Goal: Task Accomplishment & Management: Complete application form

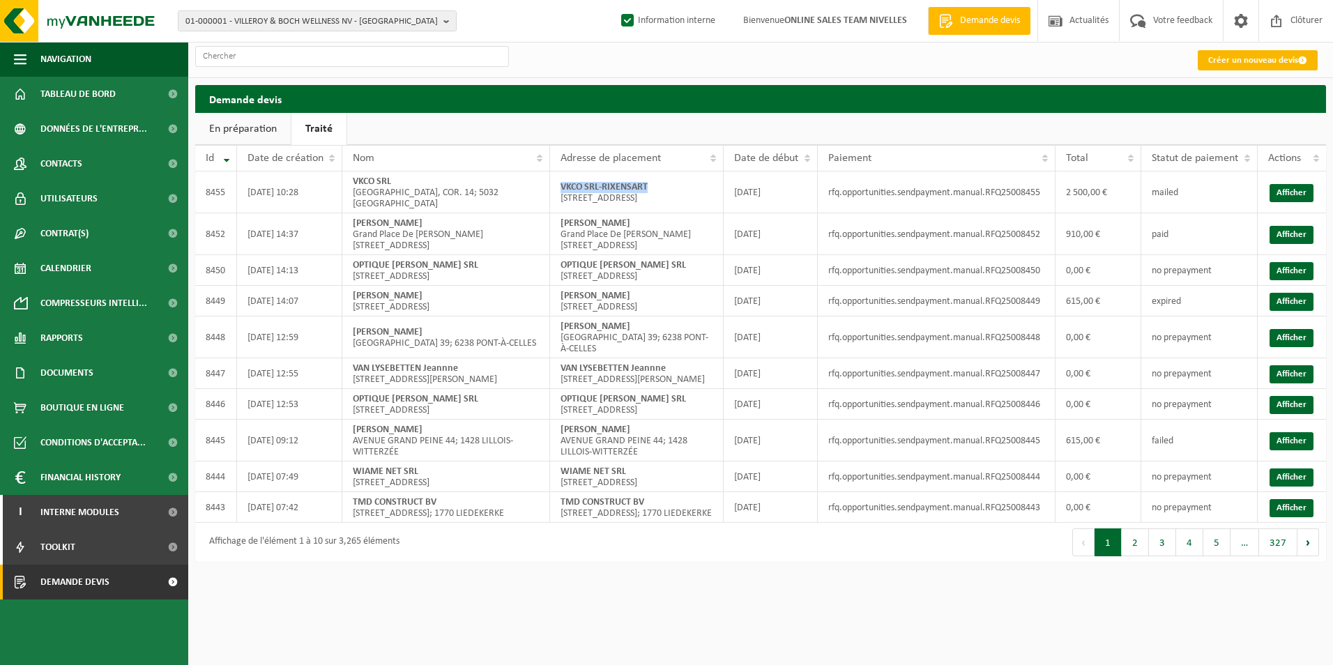
click at [1227, 63] on link "Créer un nouveau devis" at bounding box center [1257, 60] width 120 height 20
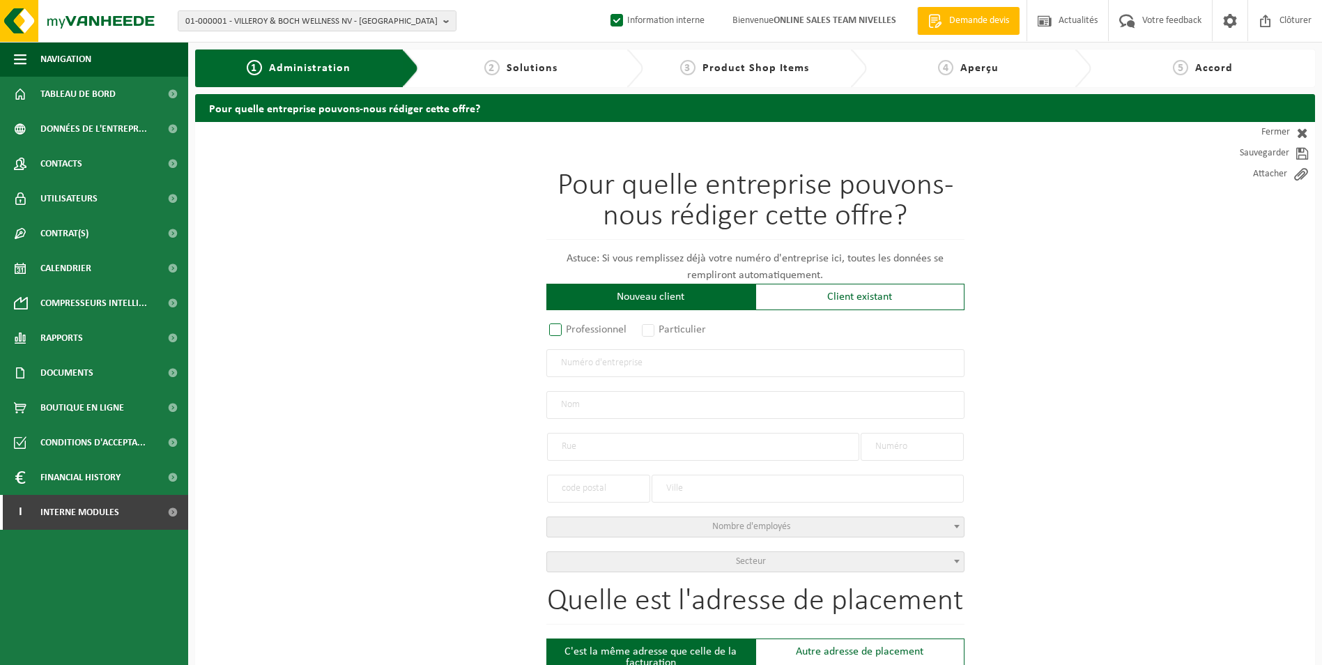
click at [587, 328] on label "Professionnel" at bounding box center [588, 330] width 84 height 20
click at [578, 328] on input "Professionnel" at bounding box center [573, 330] width 9 height 9
radio input "true"
click at [597, 363] on input "text" at bounding box center [755, 363] width 418 height 28
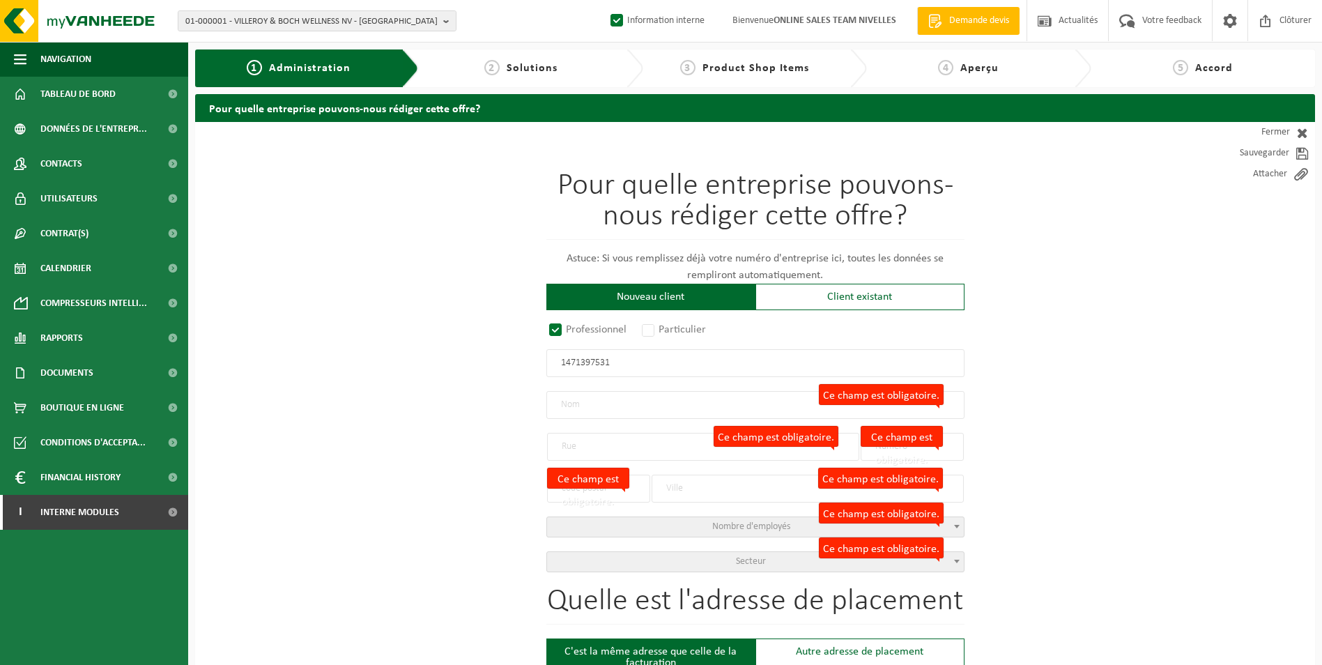
click at [558, 363] on input "1471397531" at bounding box center [755, 363] width 418 height 28
click at [569, 364] on input "01471397531" at bounding box center [755, 363] width 418 height 28
click at [555, 369] on input "471397531" at bounding box center [755, 363] width 418 height 28
type input "0471397531"
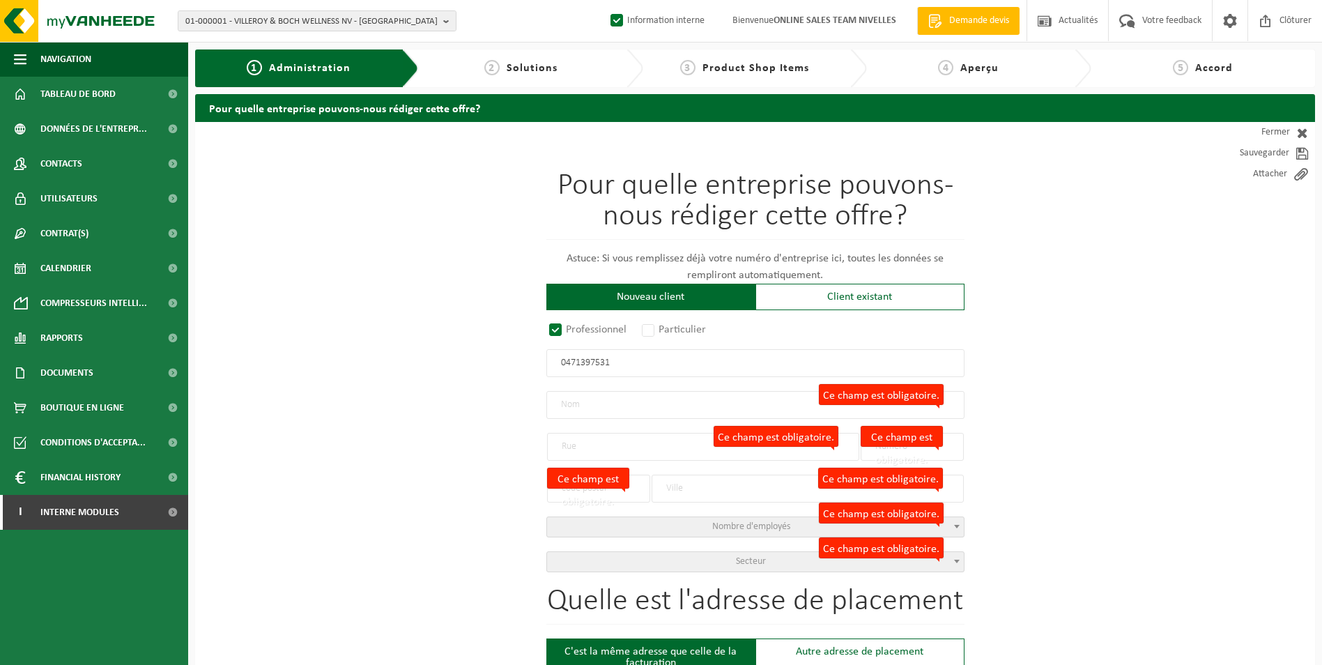
radio input "false"
select select
type input "SCAGLITHERM SRL"
type input "CHAMP DE PRÉSENNE"
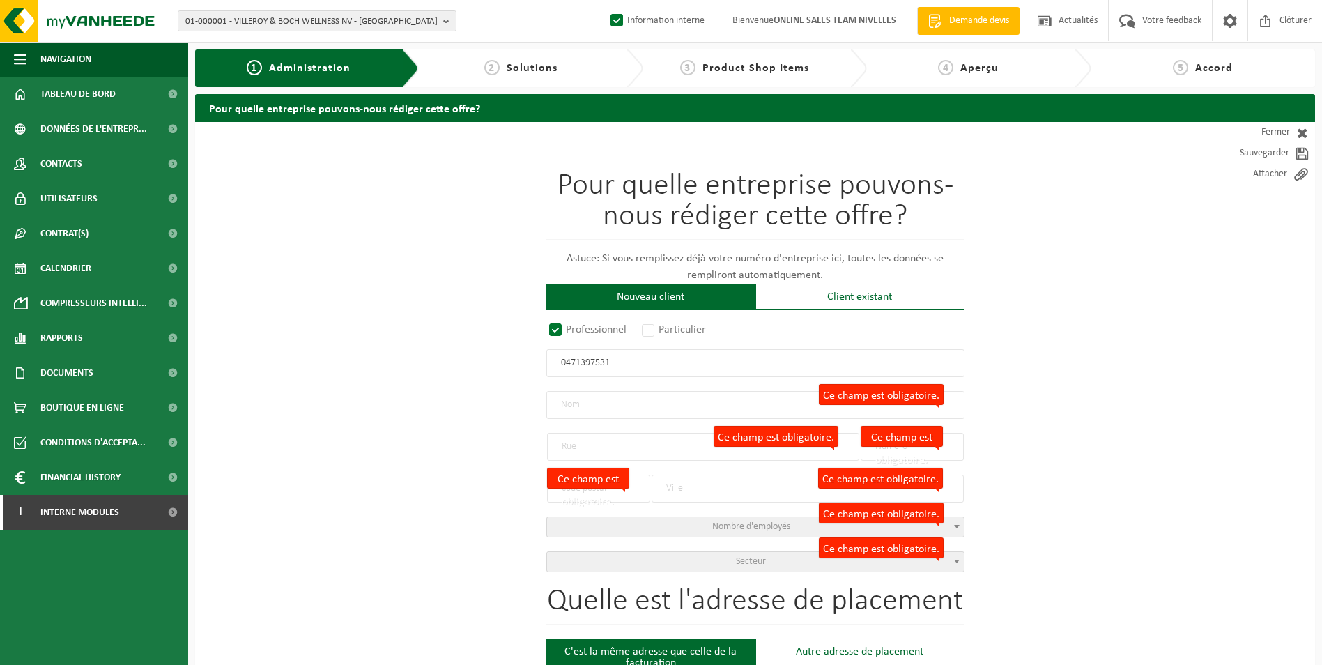
type input "44 / 5"
type input "1390"
type input "GREZ-DOICEAU"
type input "2093747176"
radio input "true"
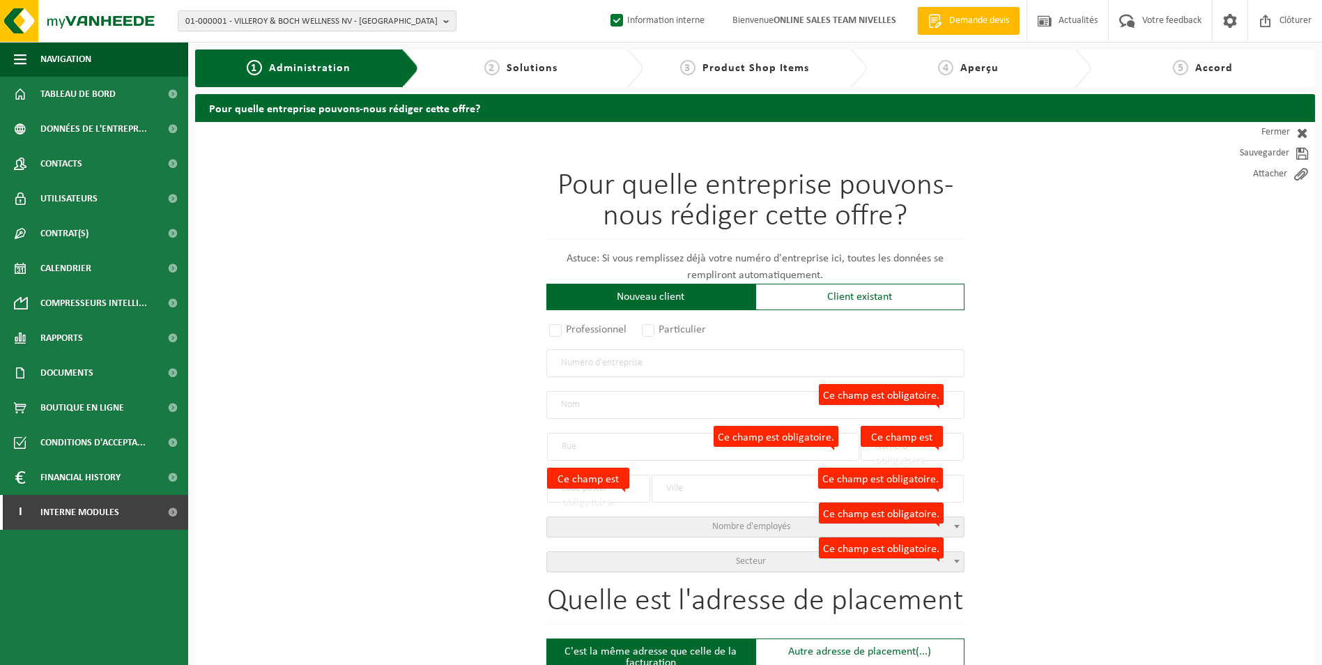
select select "38159"
type input "0471.397.531"
type input "SCAGLITHERM SRL"
type input "RUE DE POUSSET"
type input "24"
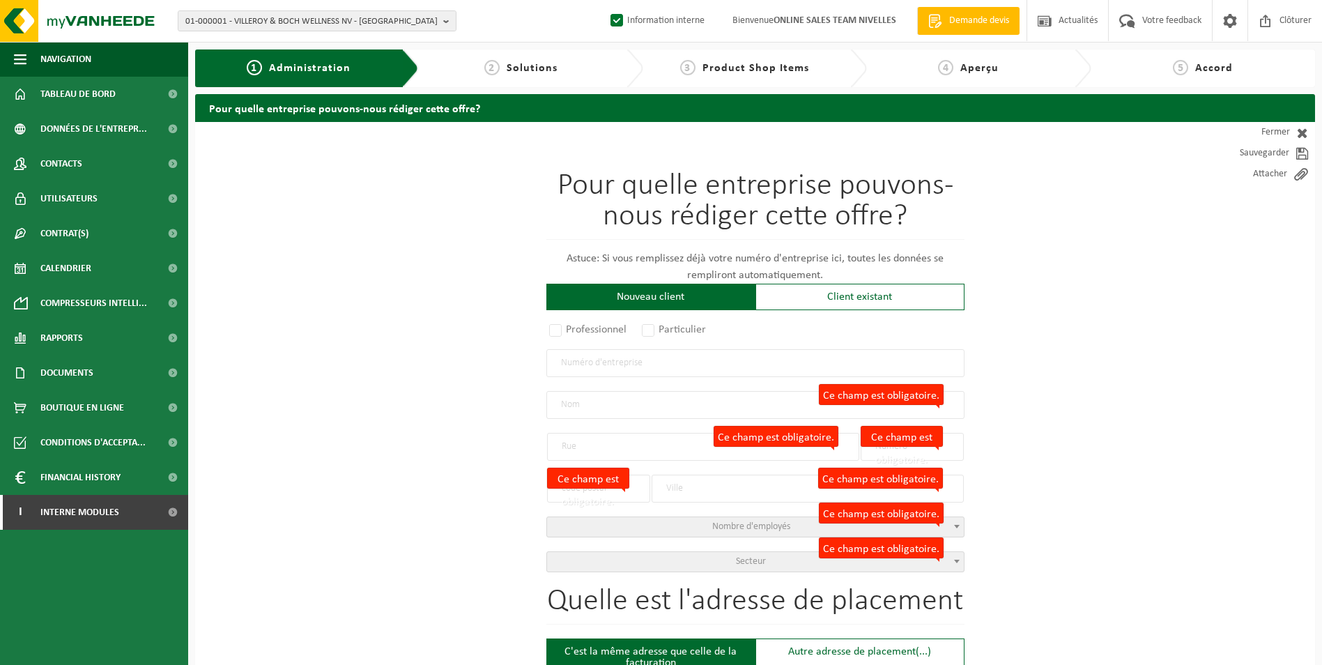
type input "4360"
type input "OREYE"
select select "1115"
type input "RUE DE POUSSET"
type input "24"
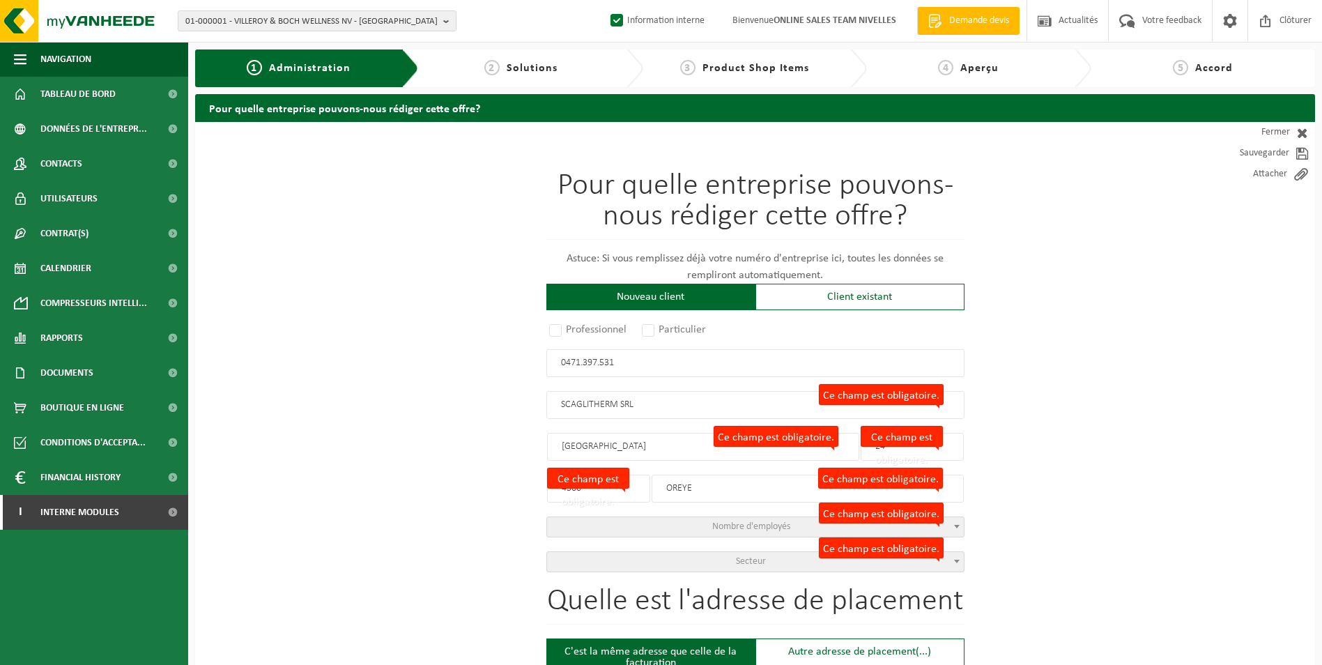
type input "4360"
type input "OREYE"
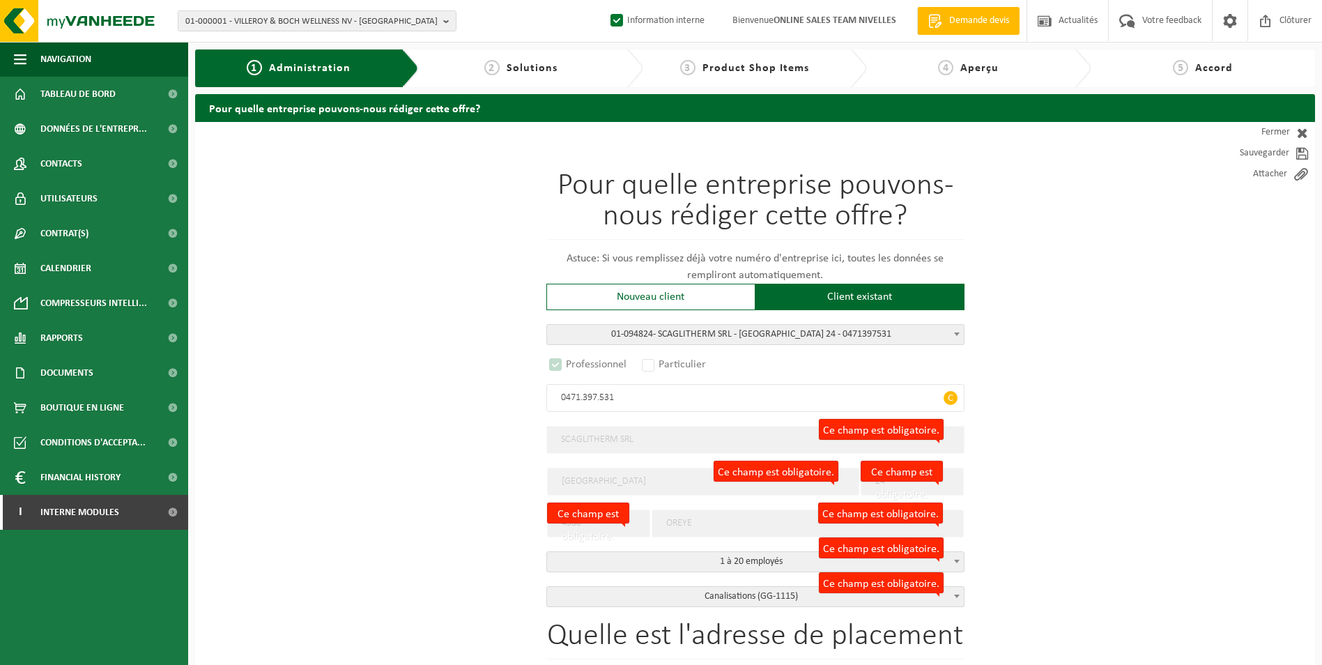
select select "D"
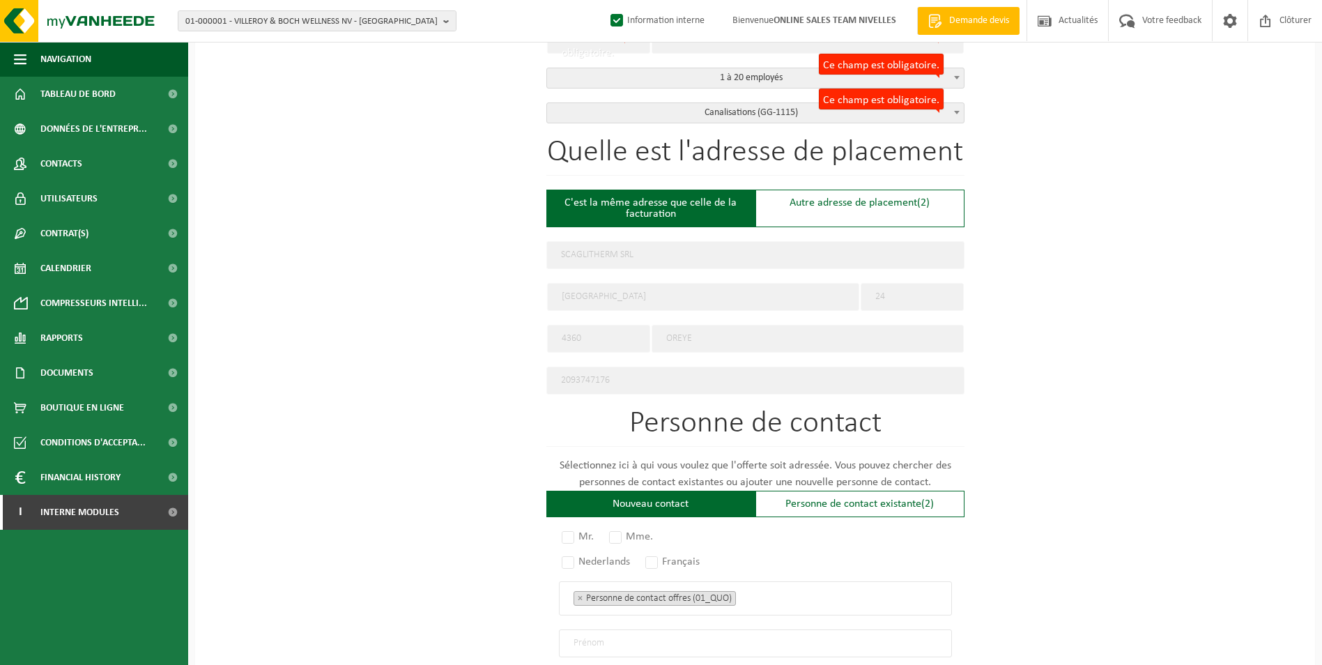
scroll to position [488, 0]
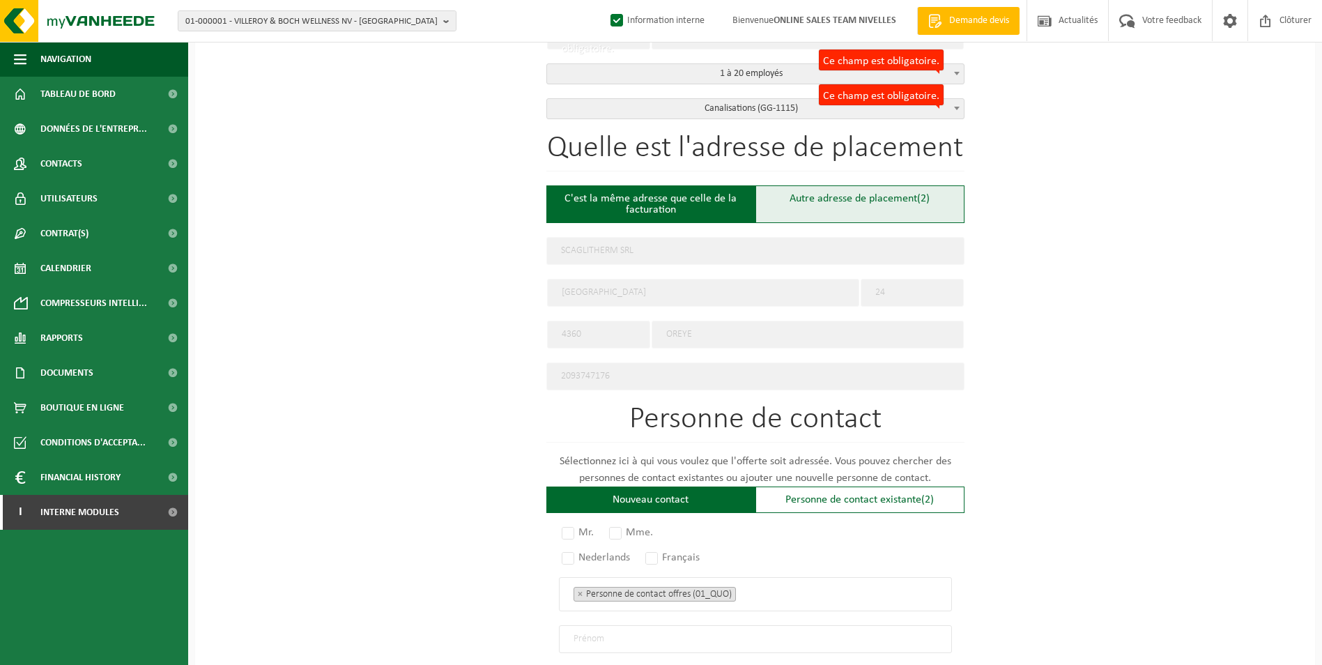
click at [788, 202] on div "Autre adresse de placement (2)" at bounding box center [859, 204] width 209 height 38
type input "Chantier -"
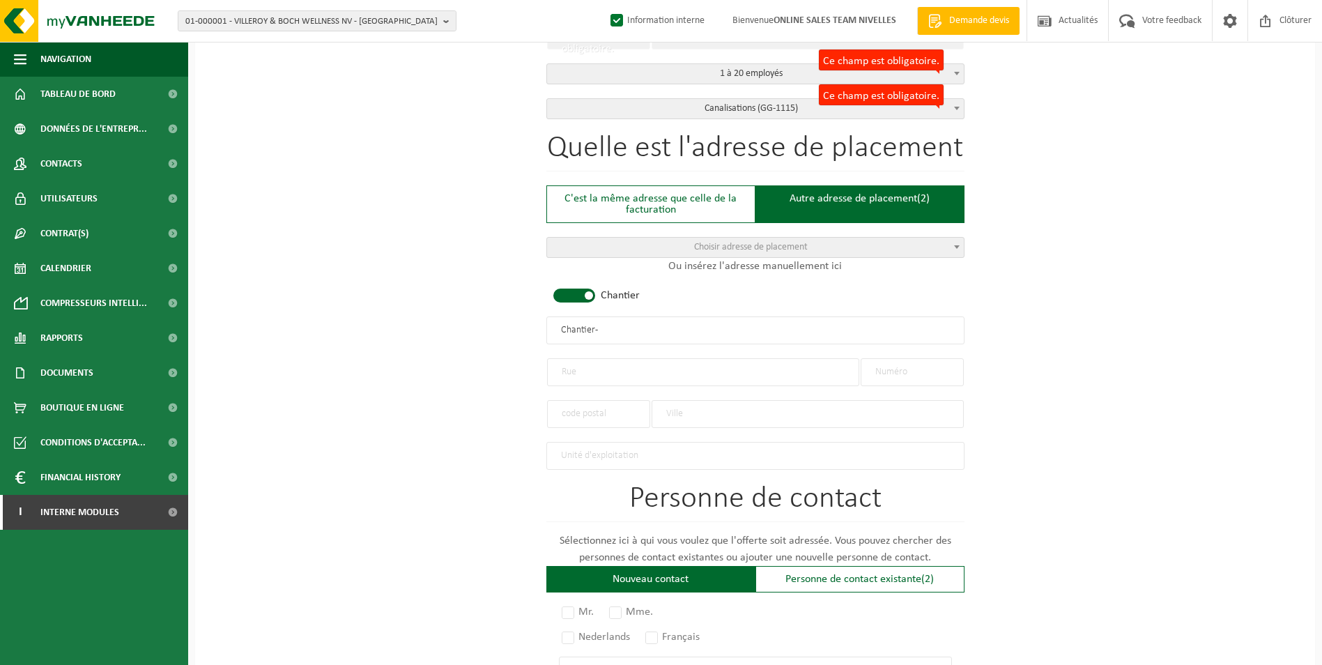
click at [577, 291] on span at bounding box center [574, 296] width 42 height 14
click at [597, 376] on input "text" at bounding box center [703, 372] width 312 height 28
type input "a"
type input "AVENUE DES ARGUS"
click at [910, 364] on input "text" at bounding box center [912, 372] width 103 height 28
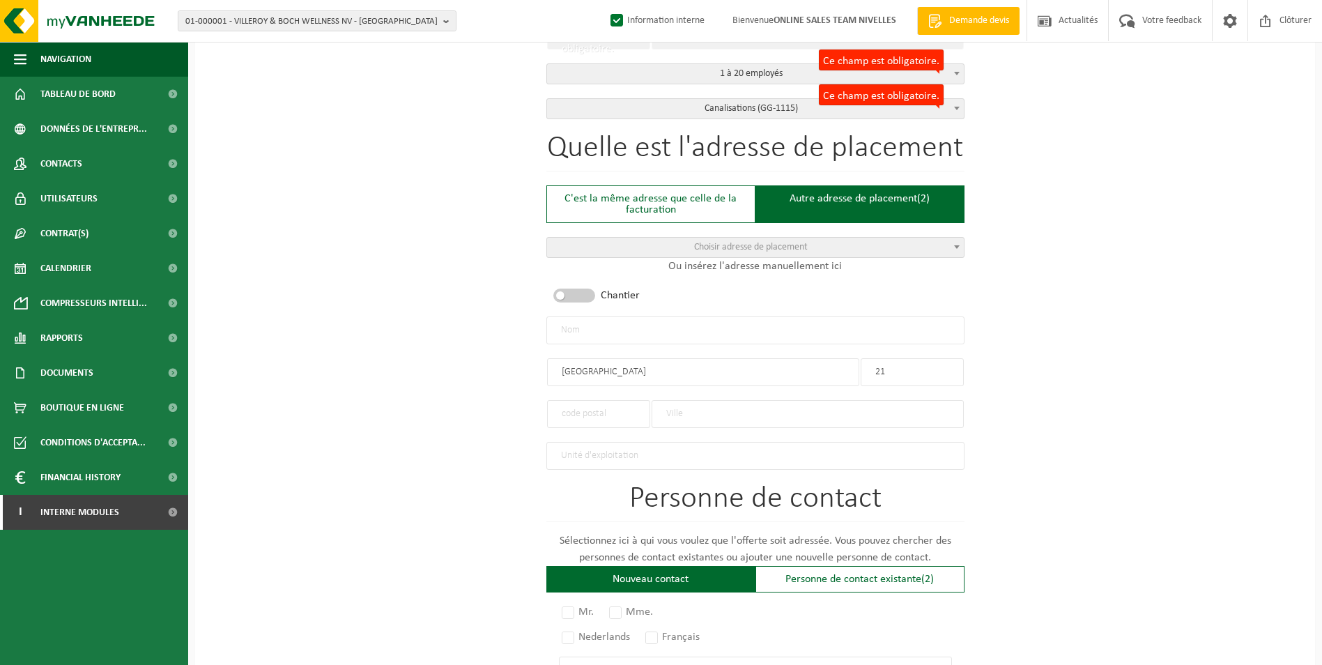
type input "21"
click at [716, 417] on input "text" at bounding box center [808, 414] width 312 height 28
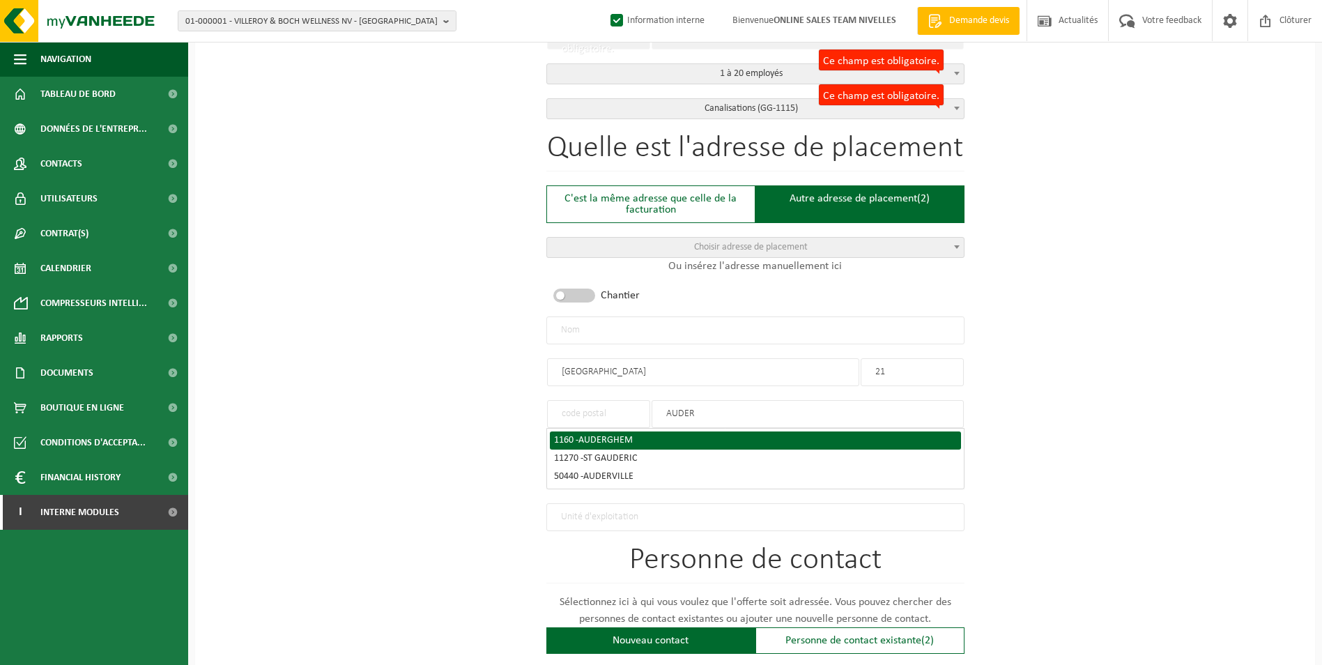
type input "AUDER"
click at [613, 438] on span "AUDERGHEM" at bounding box center [605, 440] width 54 height 10
type input "1160"
type input "AUDERGHEM"
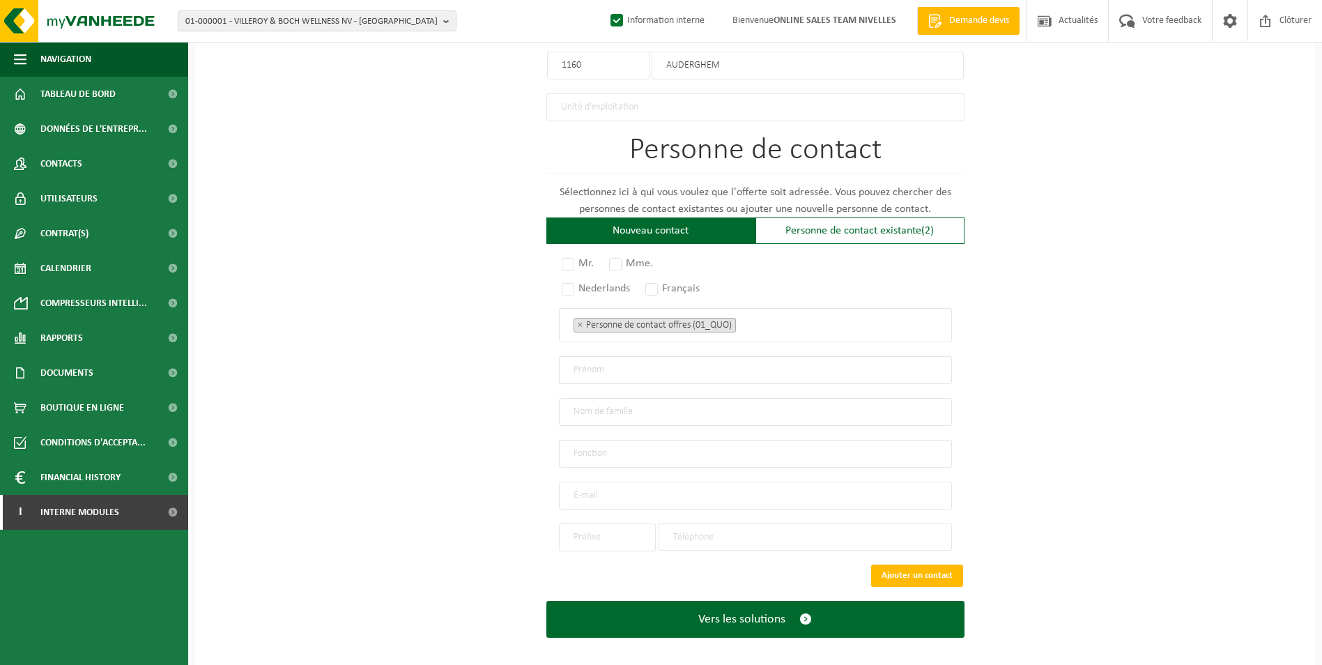
scroll to position [841, 0]
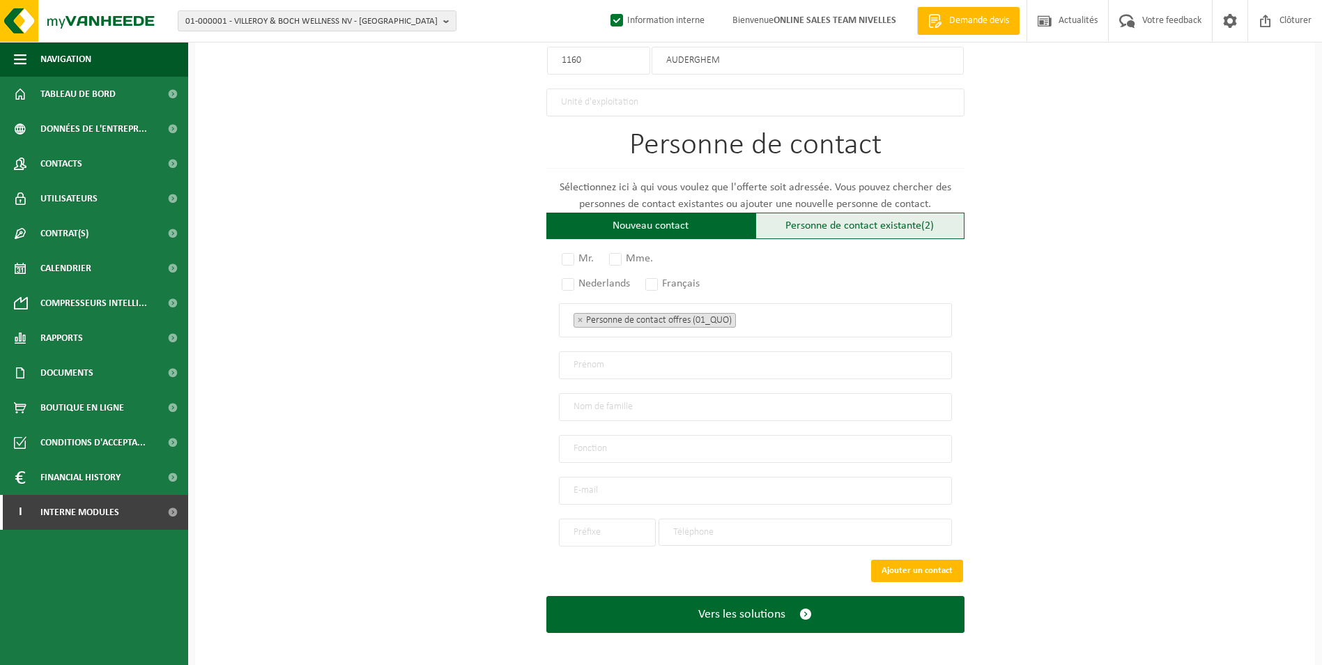
click at [850, 219] on div "Personne de contact existante (2)" at bounding box center [859, 226] width 209 height 26
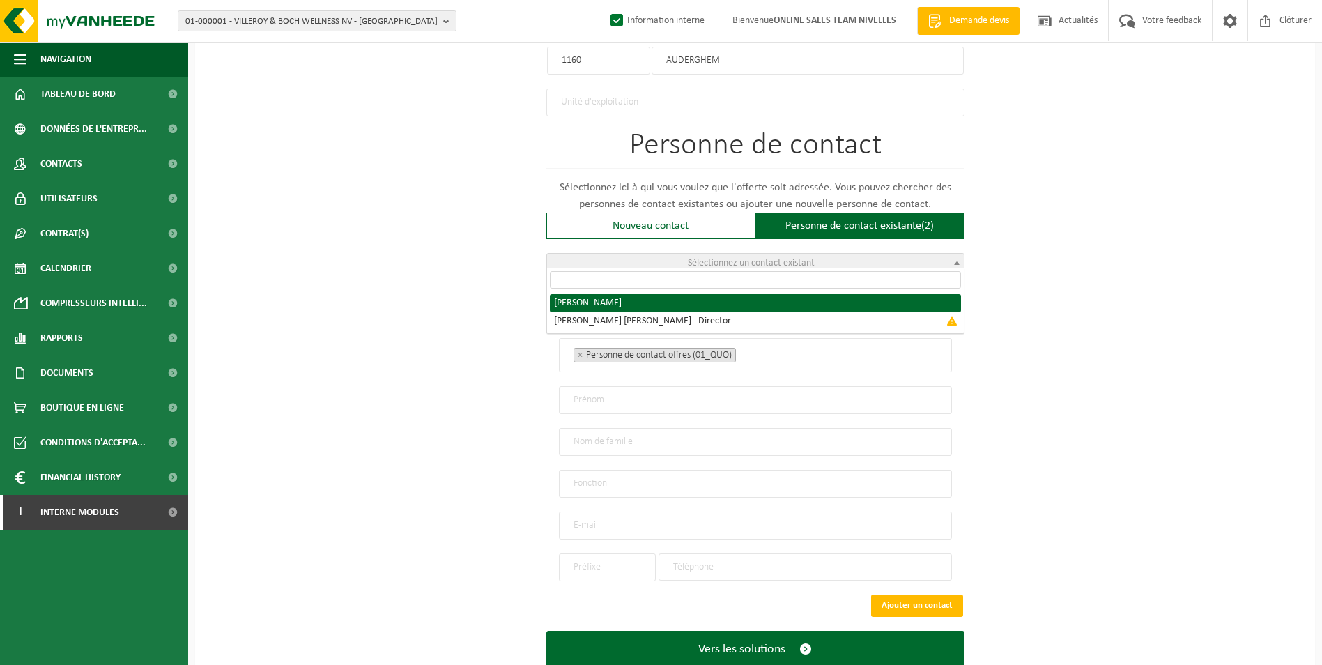
click at [729, 265] on span "Sélectionnez un contact existant" at bounding box center [755, 264] width 417 height 20
radio input "true"
select select "{"code":"10-006130","firstname":"ROSARIO","surname":"SCAGLIONE","gender":"Male"…"
select select "01_RMM"
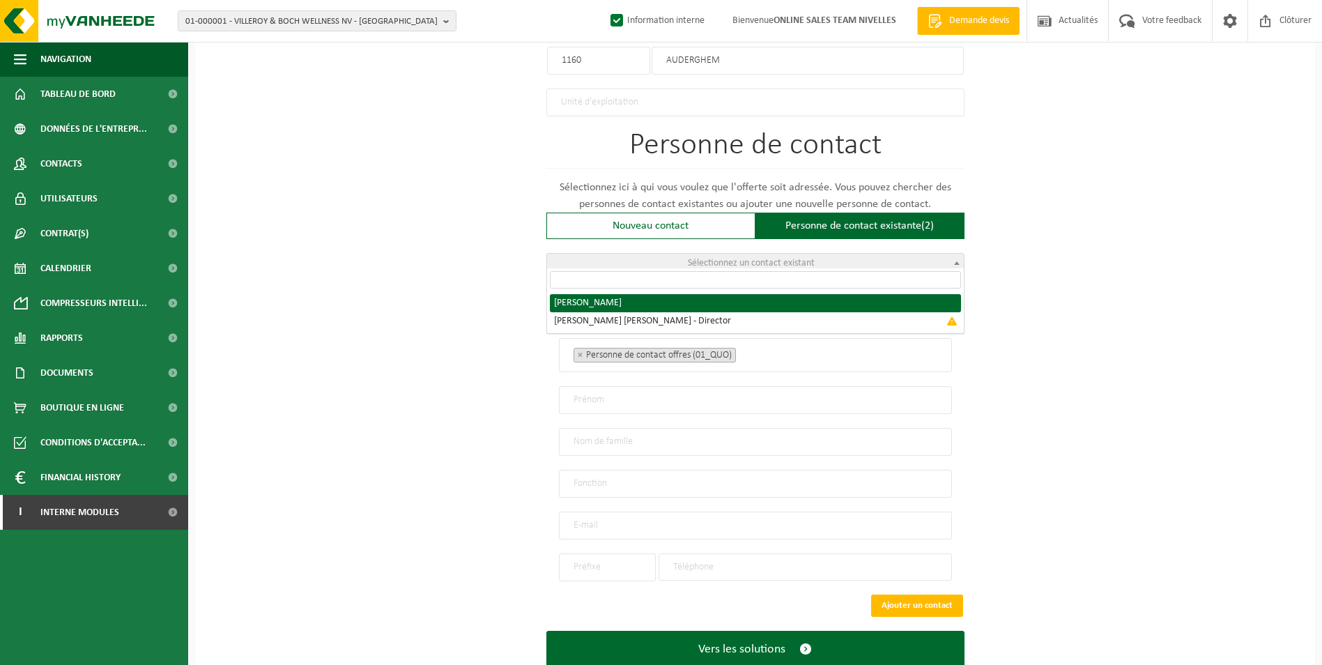
type input "ROSARIO"
type input "SCAGLIONE"
type input "rosario.scaglitherm@gmail.com"
type input "+32"
type input "488 98 44 59"
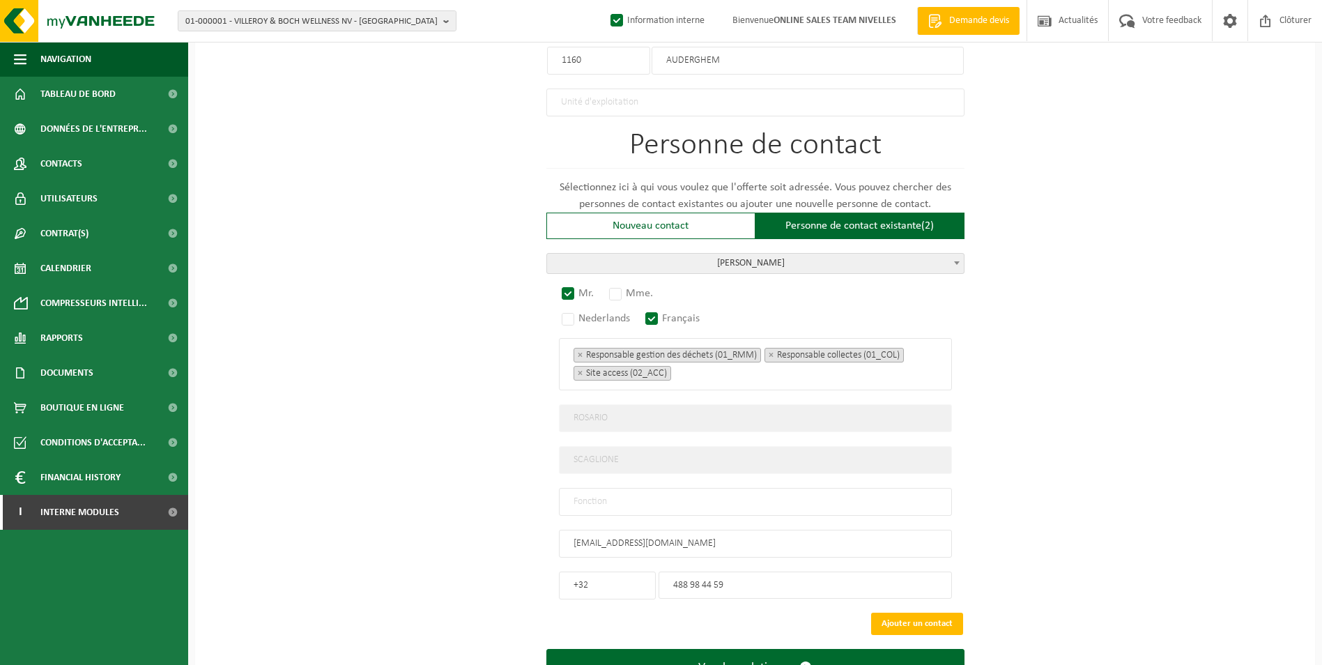
click at [615, 496] on input "text" at bounding box center [755, 502] width 393 height 28
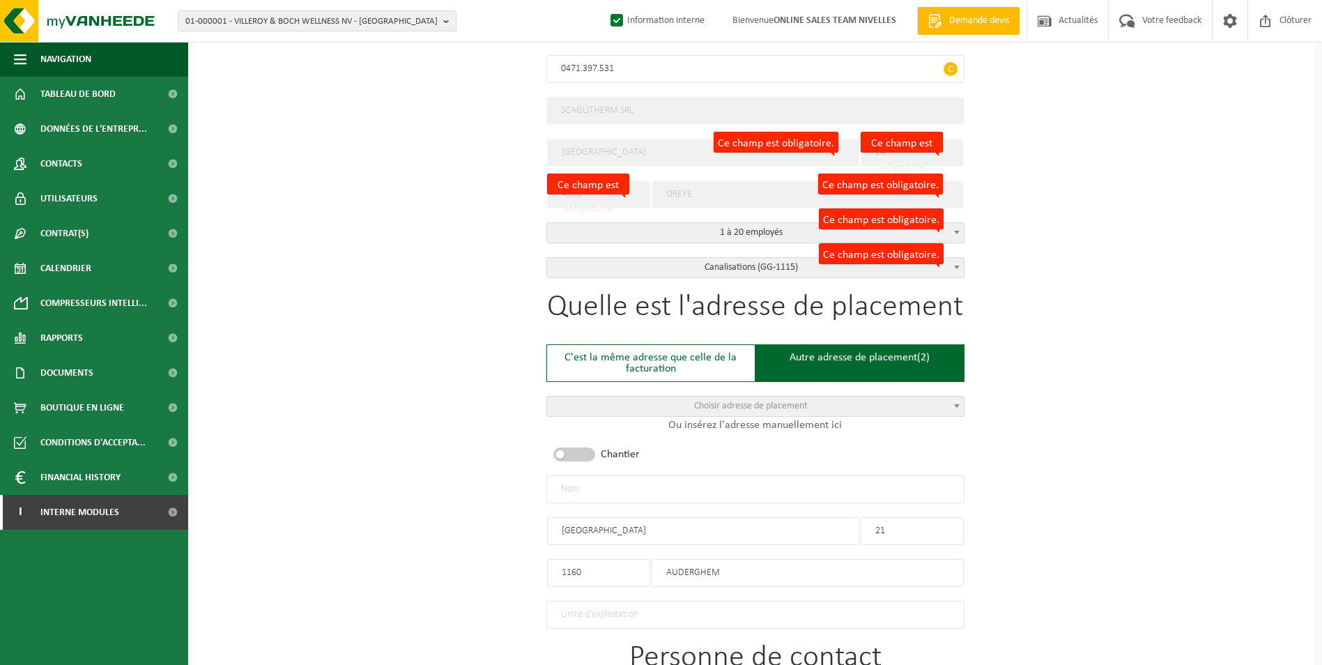
scroll to position [353, 0]
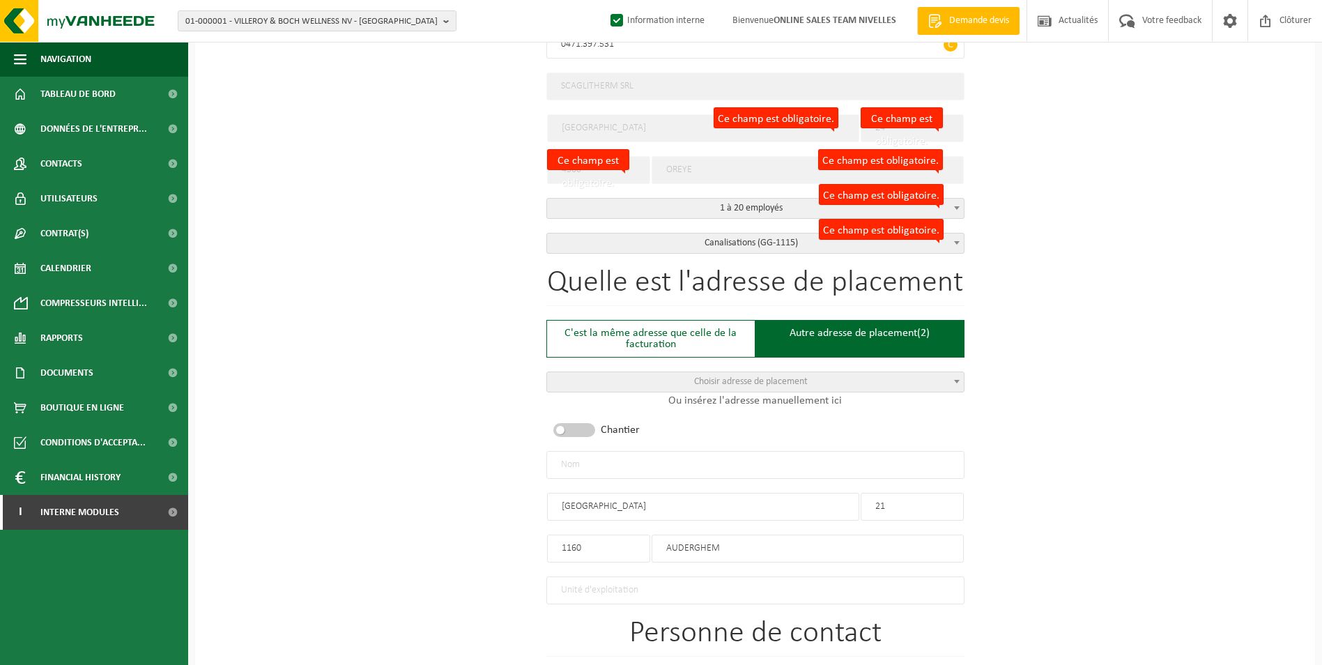
type input "CONTACT"
click at [663, 462] on input "text" at bounding box center [755, 465] width 418 height 28
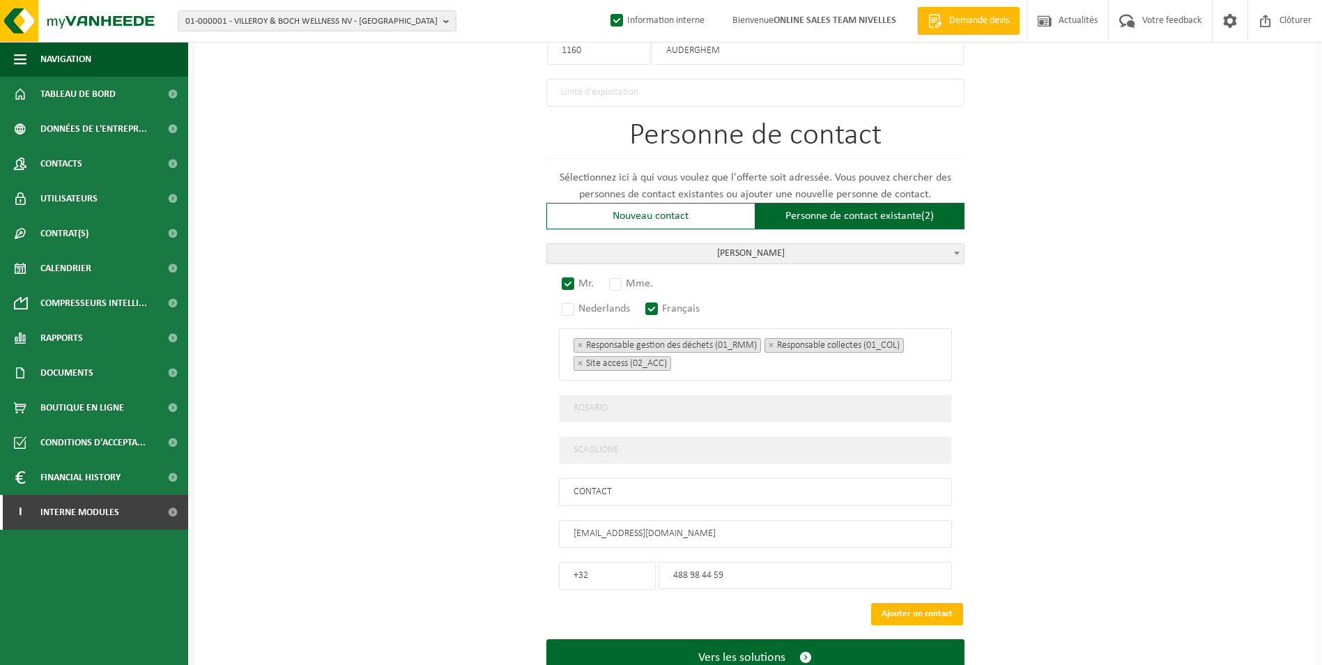
scroll to position [894, 0]
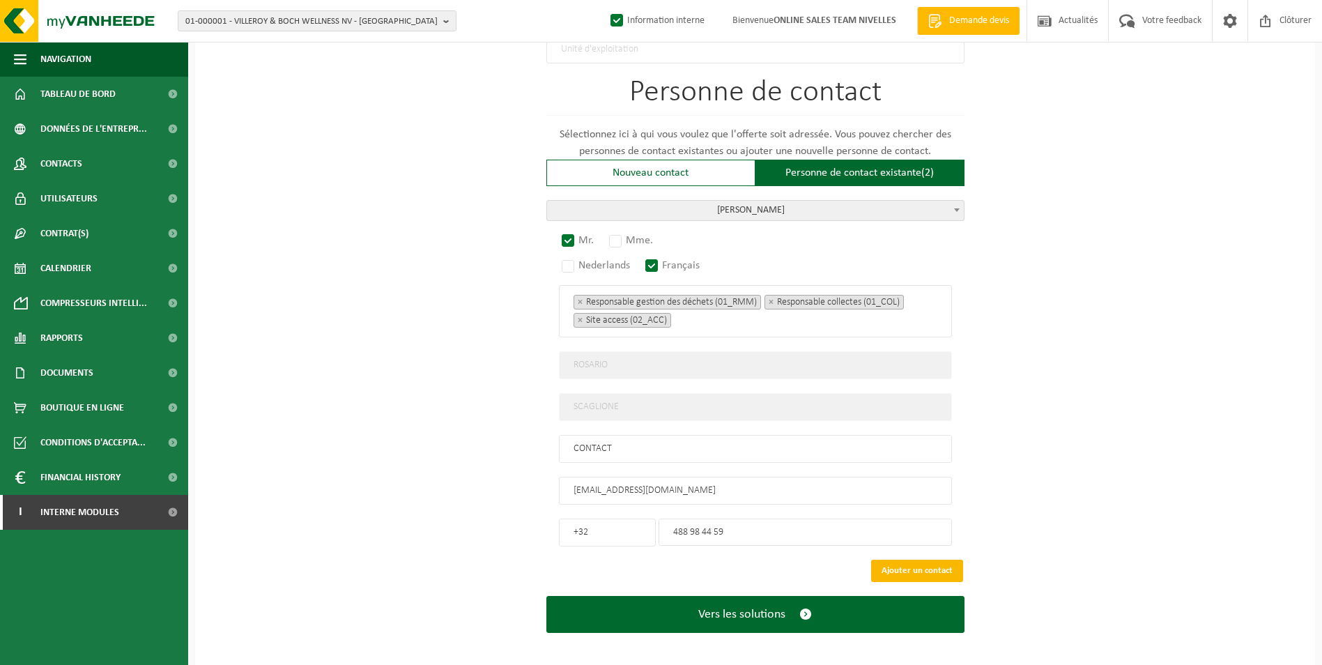
type input "SCAGLITHERM SRL-AUDERGHEM"
click at [920, 560] on button "Ajouter un contact" at bounding box center [917, 571] width 92 height 22
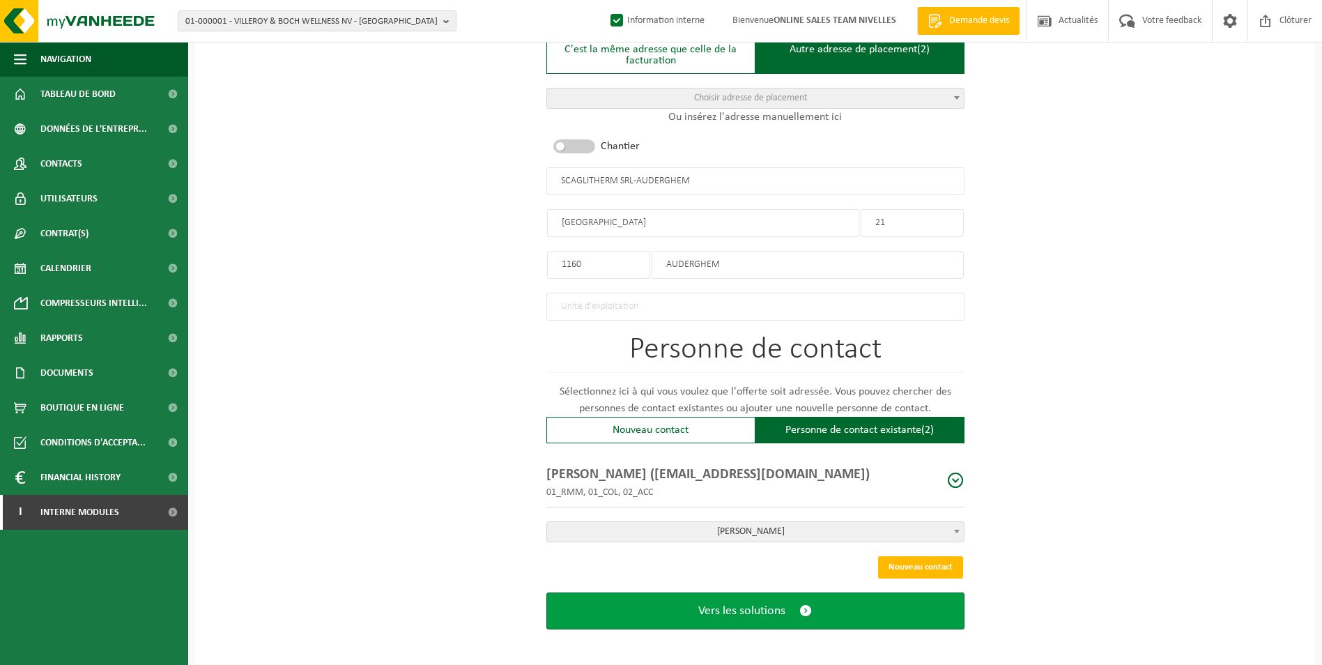
click at [714, 609] on span "Vers les solutions" at bounding box center [741, 611] width 87 height 15
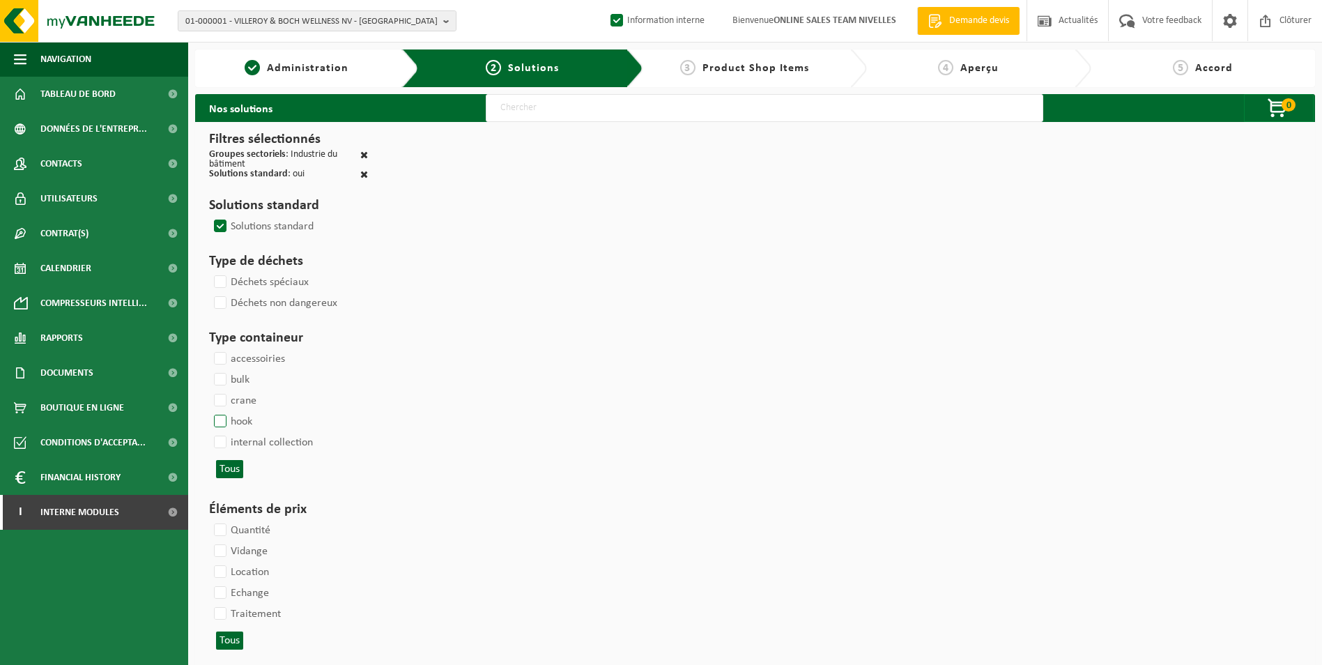
click at [219, 422] on label "hook" at bounding box center [231, 421] width 41 height 21
click at [209, 411] on input "hook" at bounding box center [208, 411] width 1 height 1
checkbox input "true"
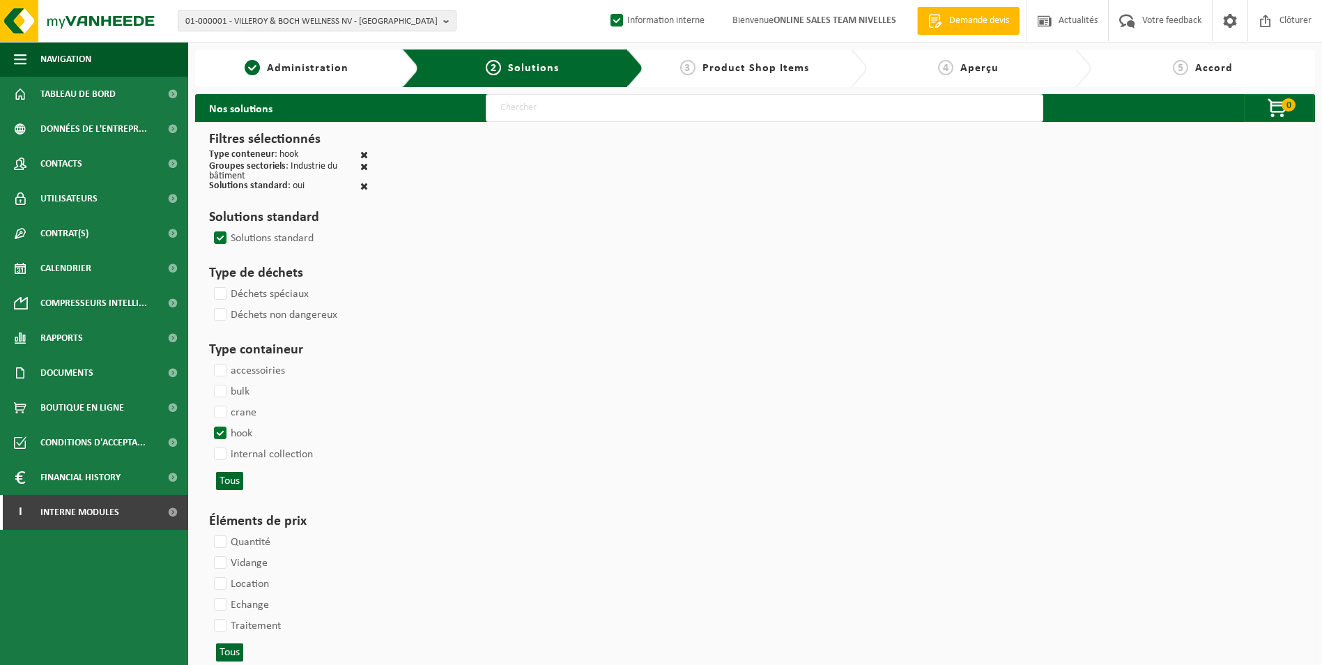
select select
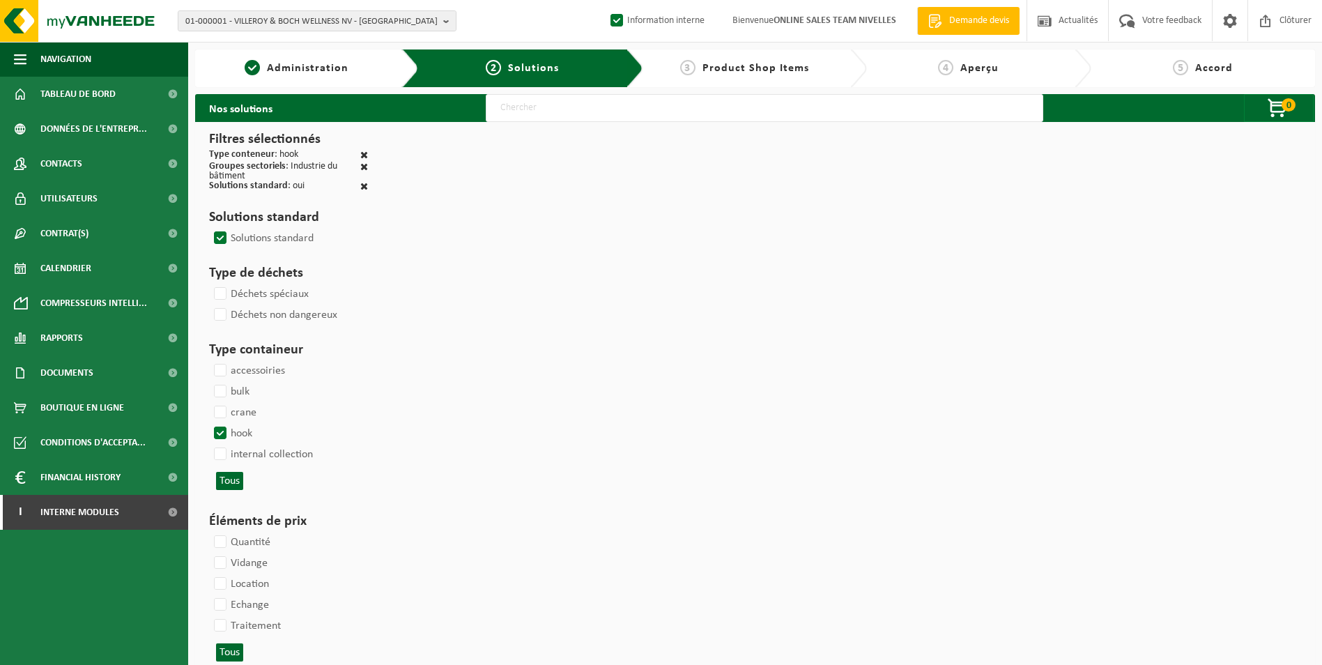
select select
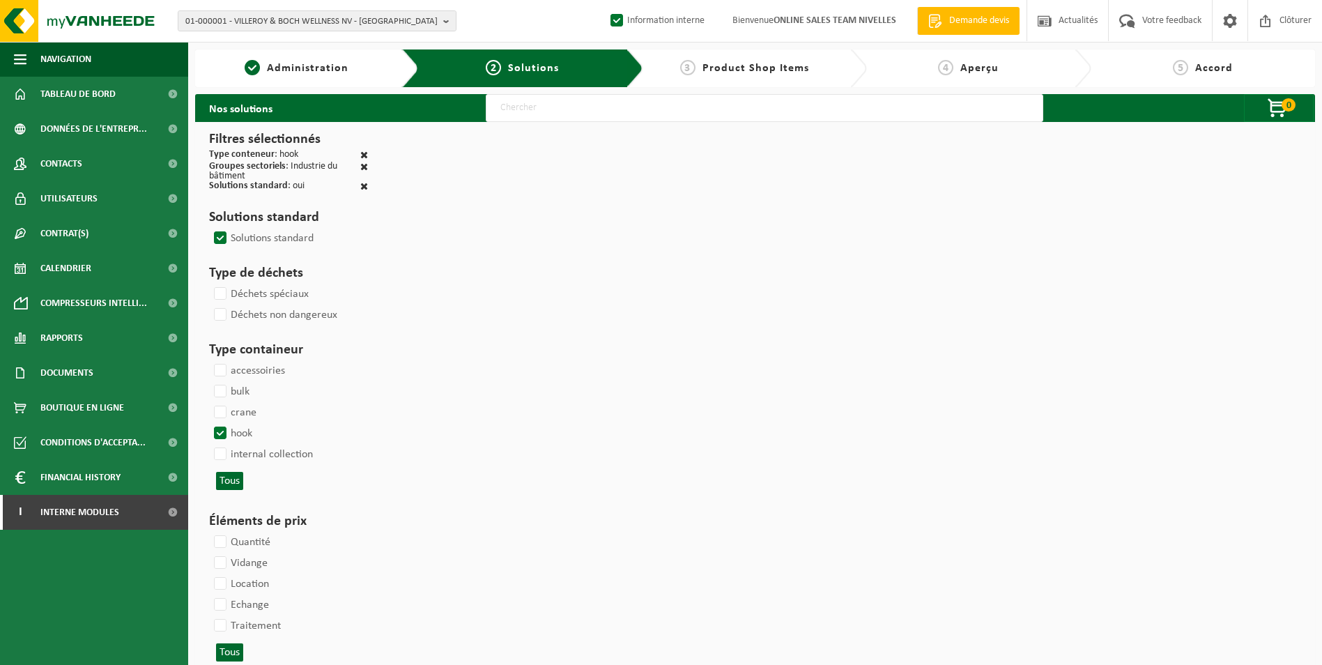
select select
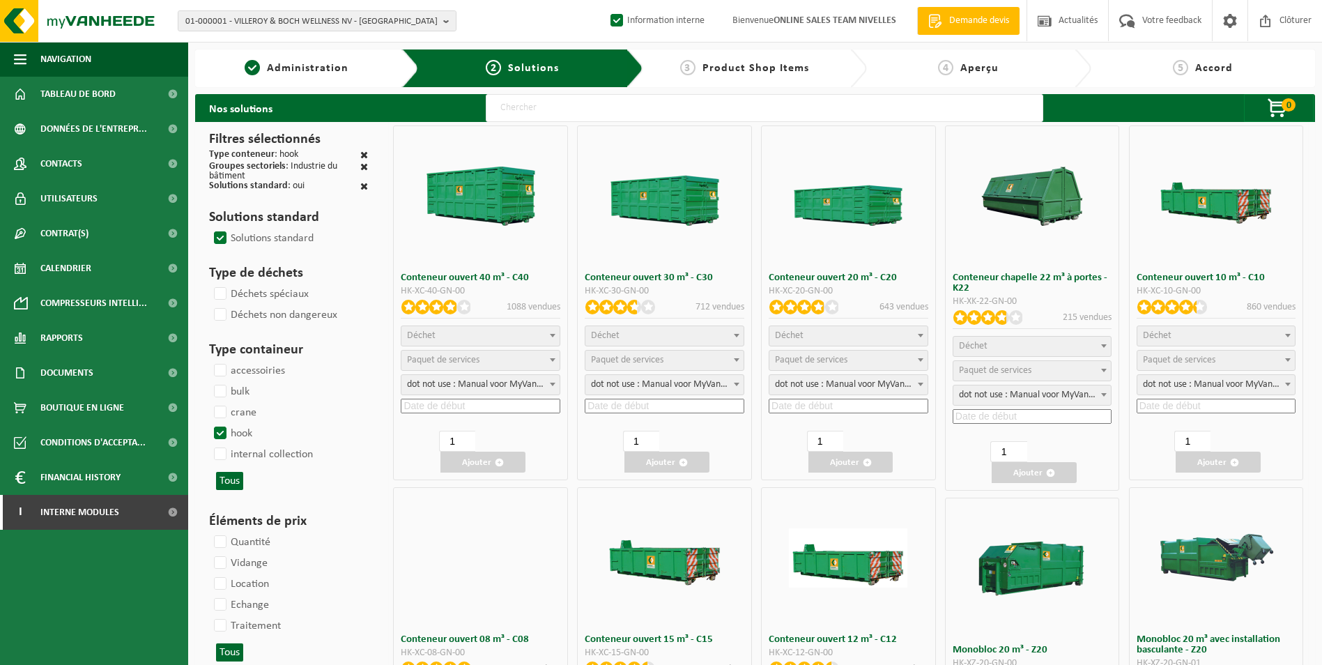
select select
select select "25"
select select
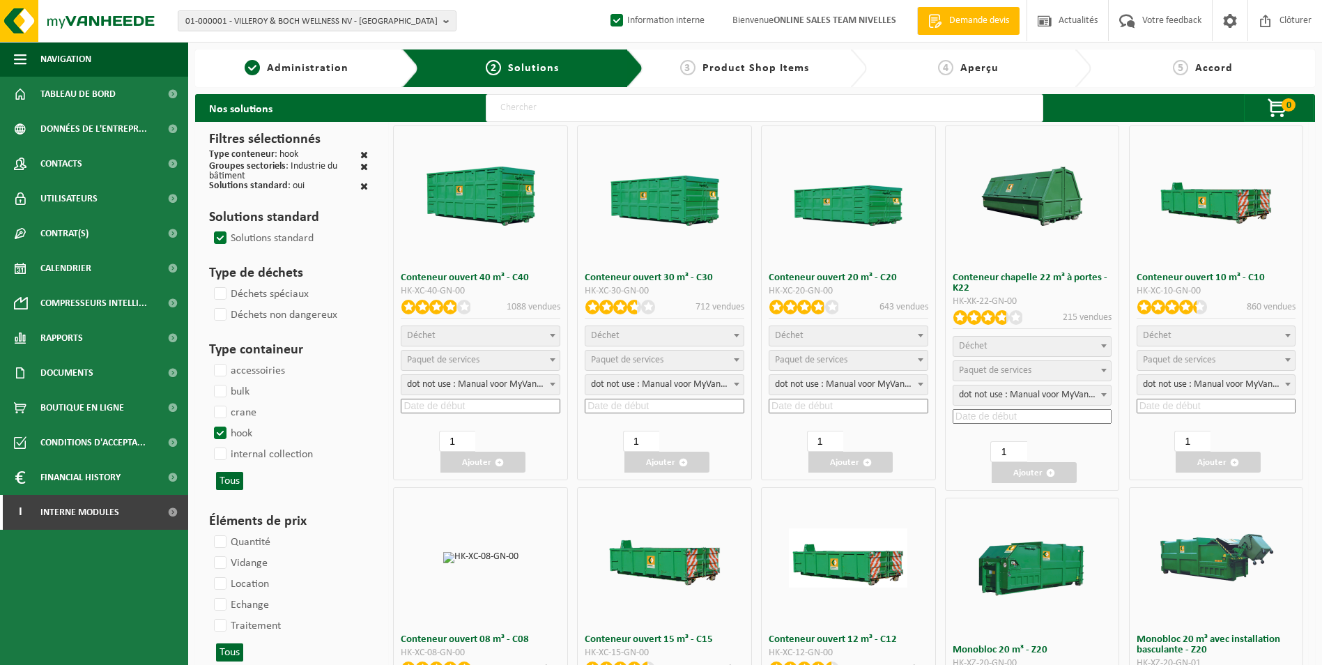
select select "197"
select select
select select "8"
select select
select select "7"
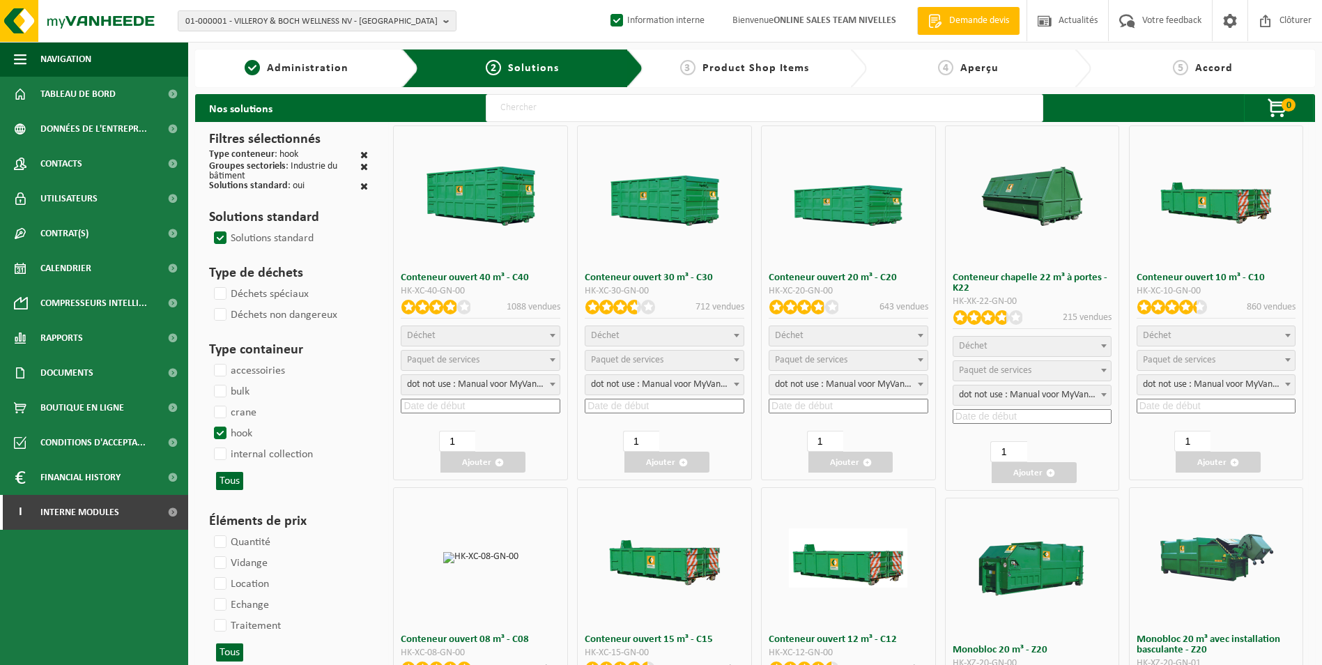
select select
select select "7"
select select
select select "25"
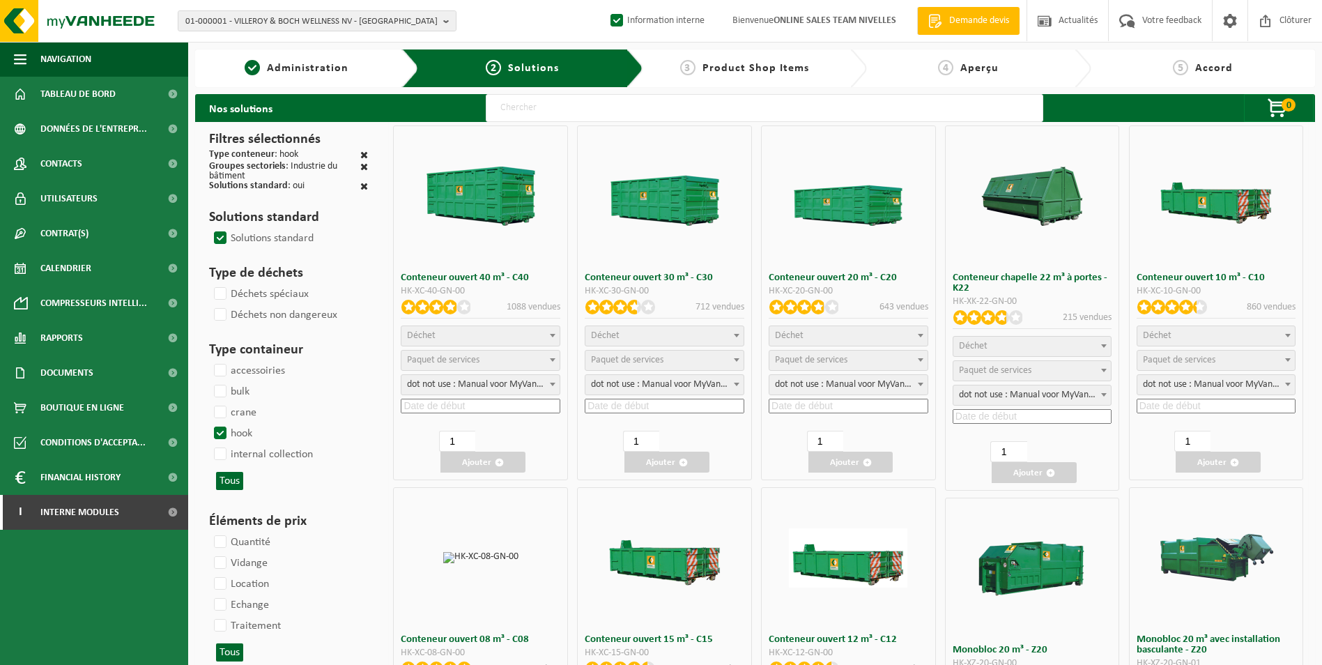
select select "25"
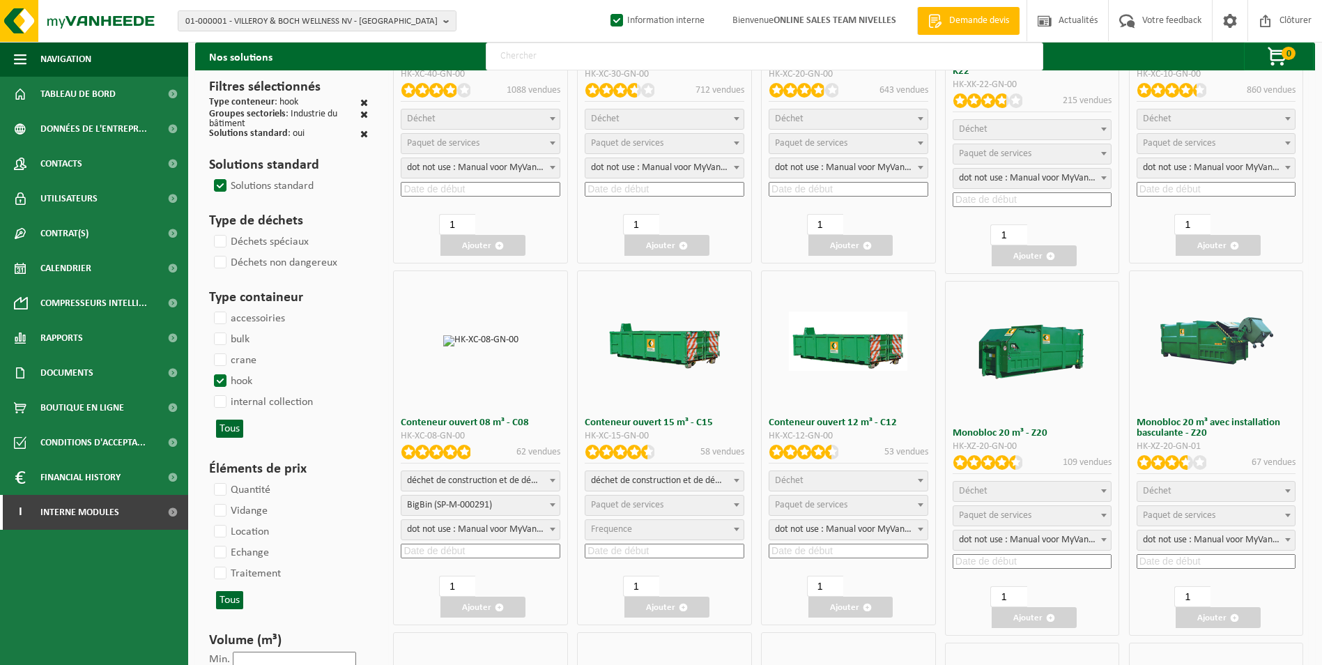
scroll to position [279, 0]
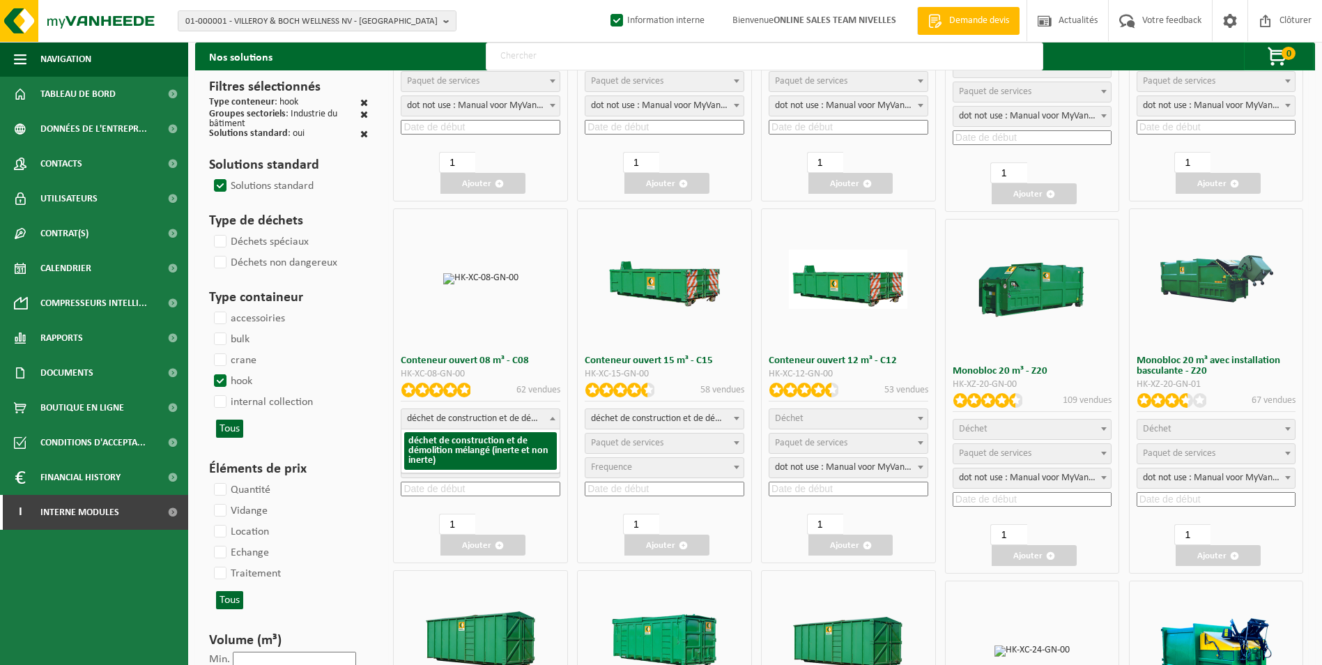
click at [474, 421] on span "déchet de construction et de démolition mélangé (inerte et non inerte)" at bounding box center [480, 419] width 158 height 20
select select
select select "197"
select select "25"
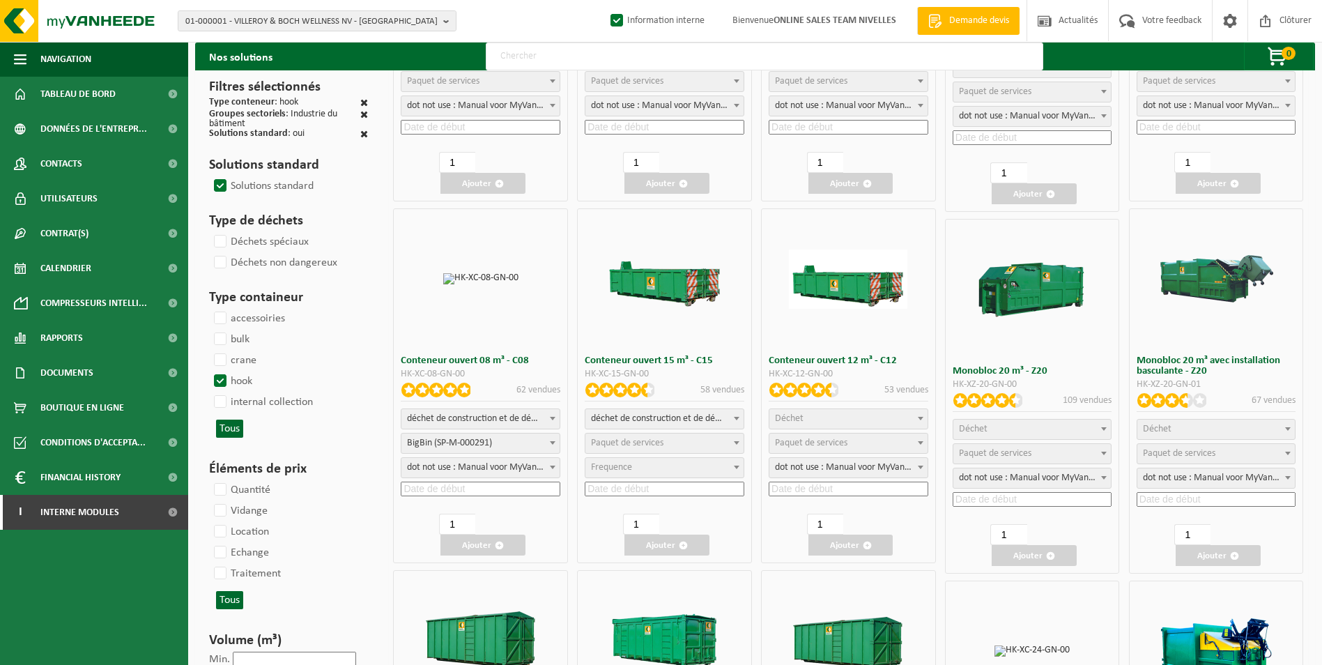
click at [457, 487] on input at bounding box center [481, 489] width 160 height 15
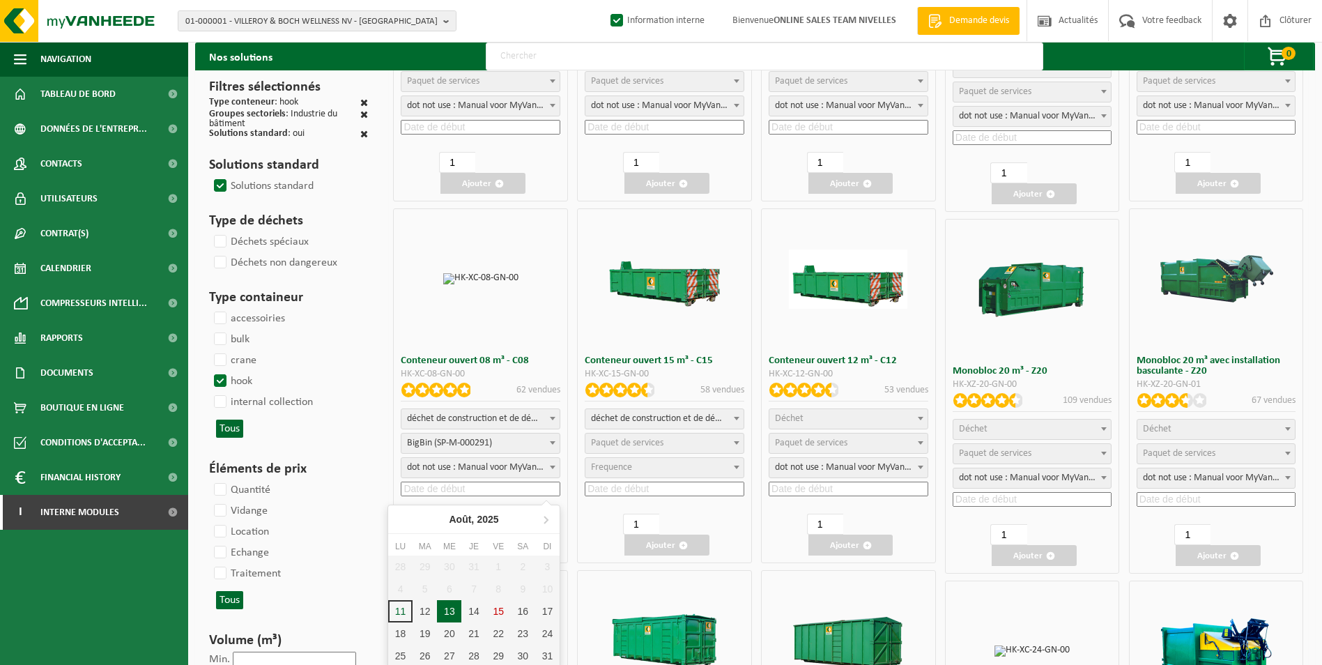
click at [450, 613] on div "13" at bounding box center [449, 611] width 24 height 22
type input "2025-08-13"
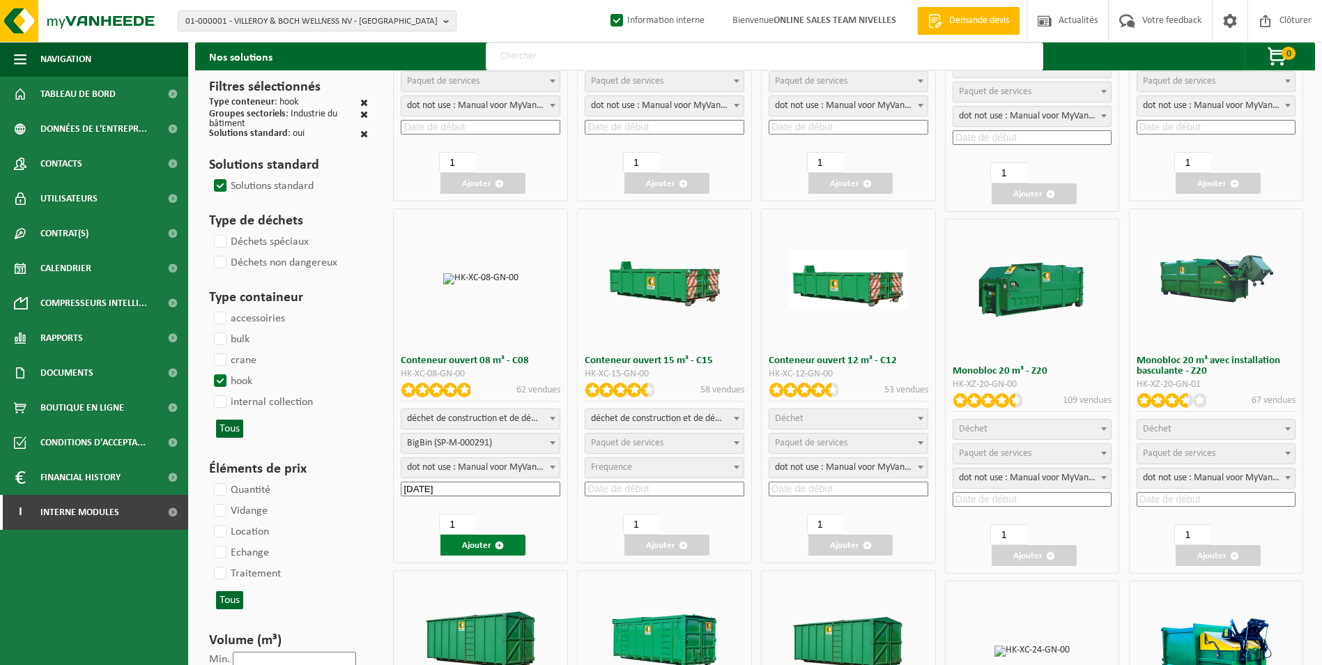
click at [462, 539] on button "Ajouter" at bounding box center [482, 545] width 85 height 21
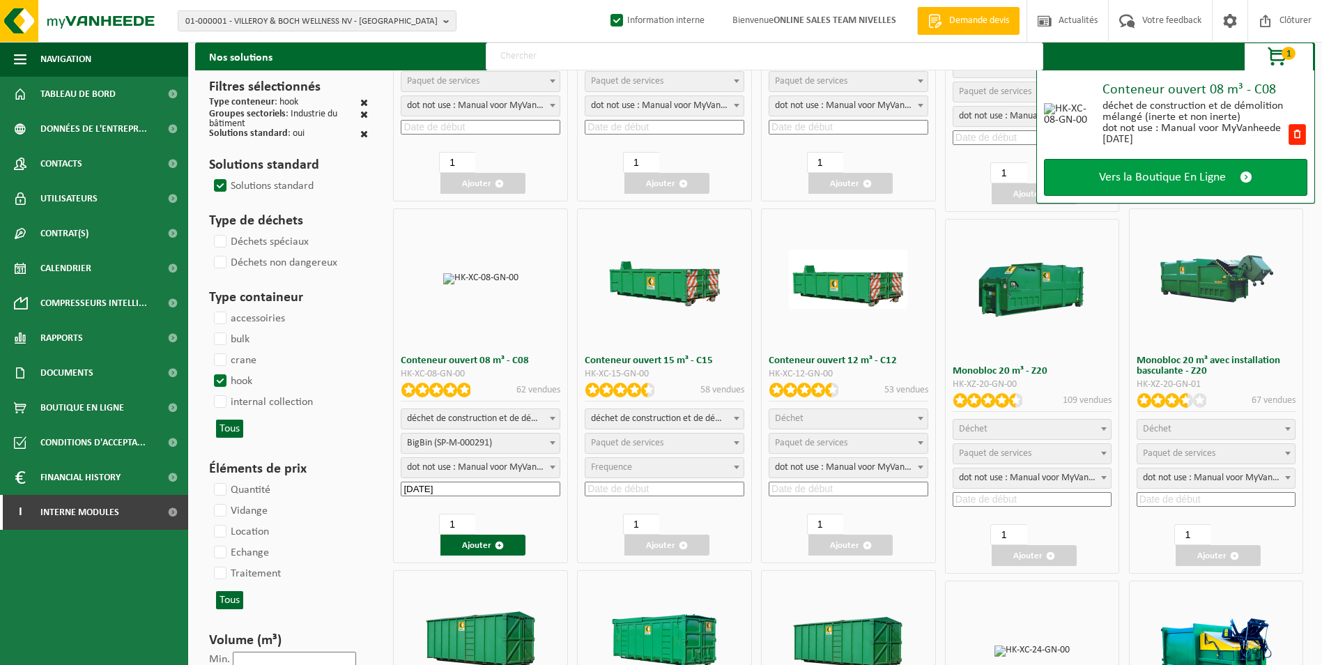
click at [1160, 177] on span "Vers la Boutique En Ligne" at bounding box center [1162, 177] width 127 height 15
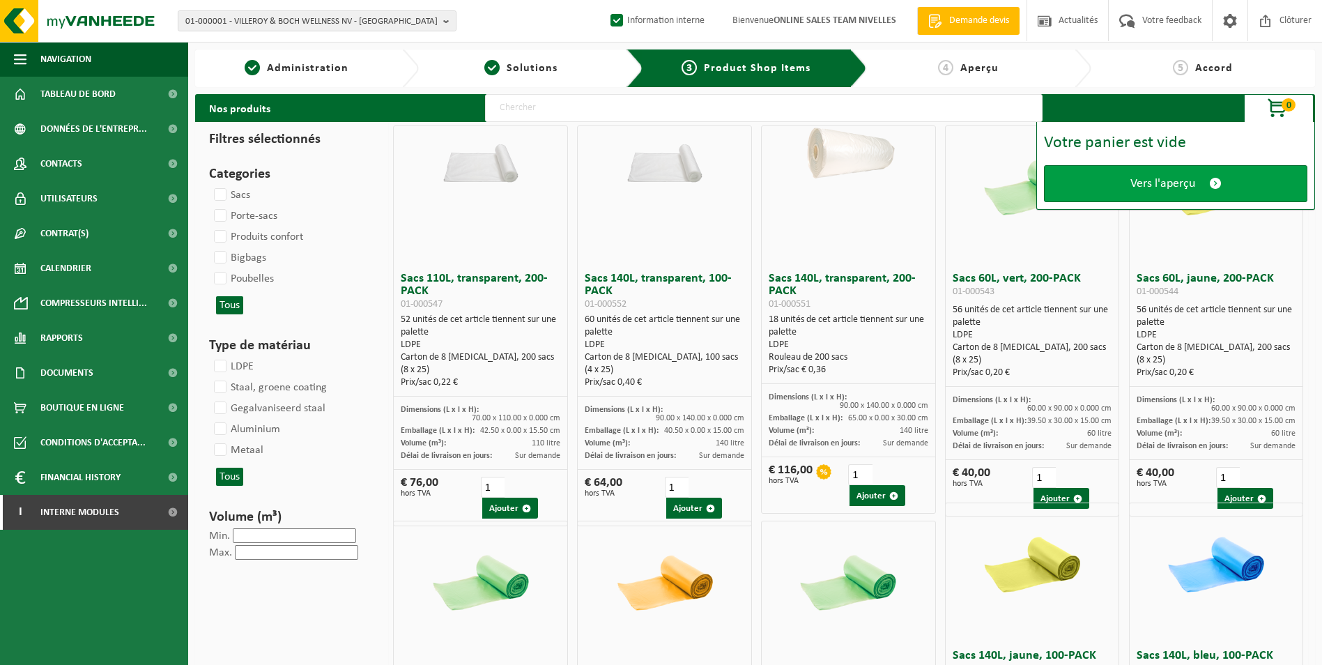
click at [1161, 172] on link "Vers l'aperçu" at bounding box center [1175, 183] width 263 height 37
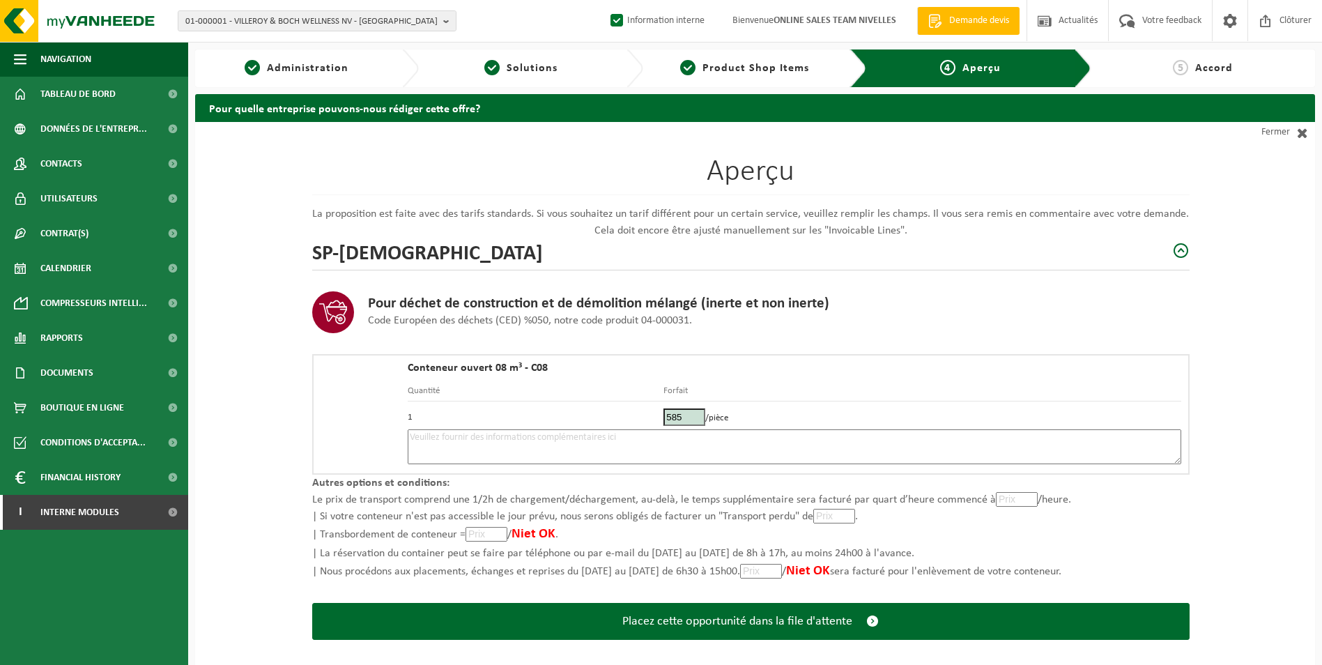
click at [627, 452] on textarea at bounding box center [795, 446] width 774 height 35
type textarea "p"
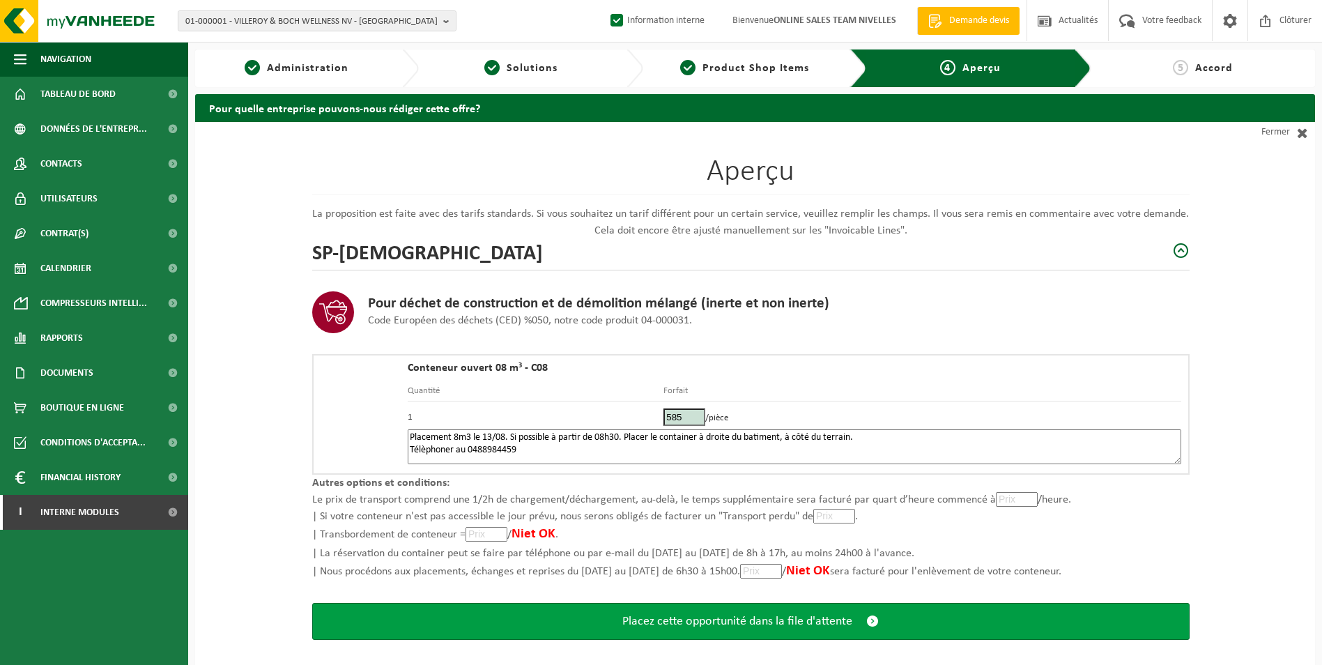
type textarea "Placement 8m3 le 13/08. Si possible à partir de 08h30. Placer le container à dr…"
click at [790, 617] on span "Placez cette opportunité dans la file d'attente" at bounding box center [737, 621] width 230 height 15
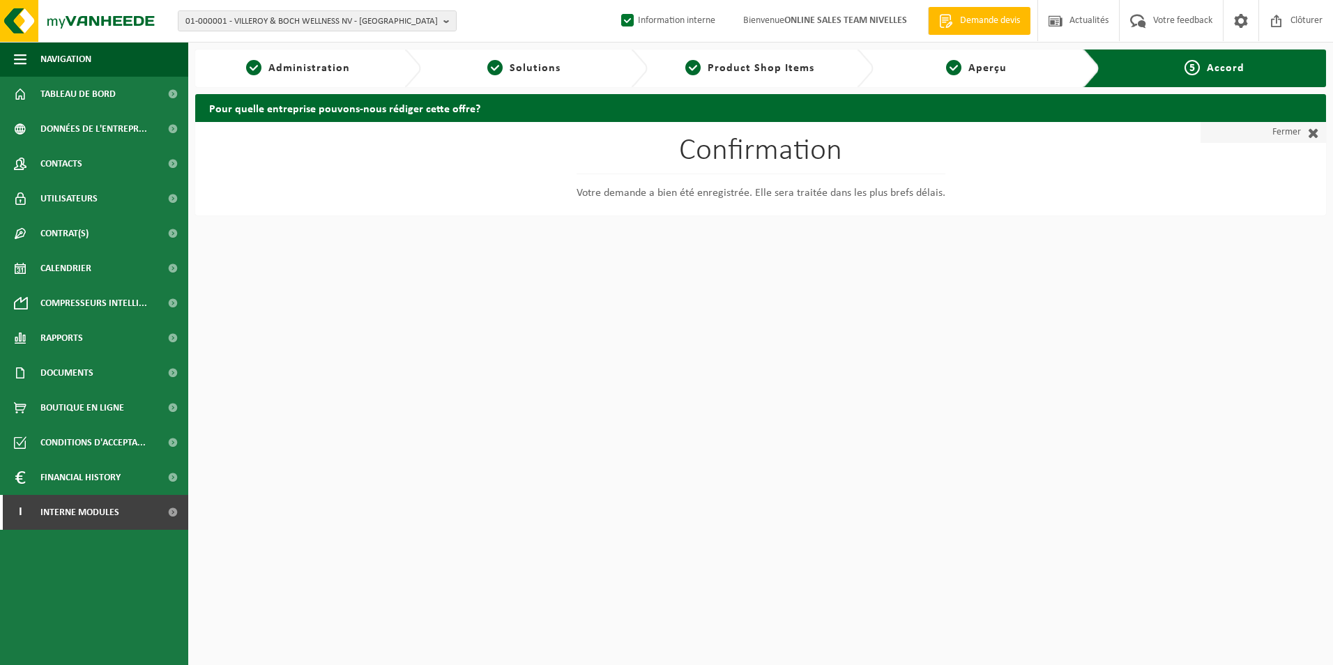
click at [1266, 125] on link "Fermer" at bounding box center [1262, 132] width 125 height 21
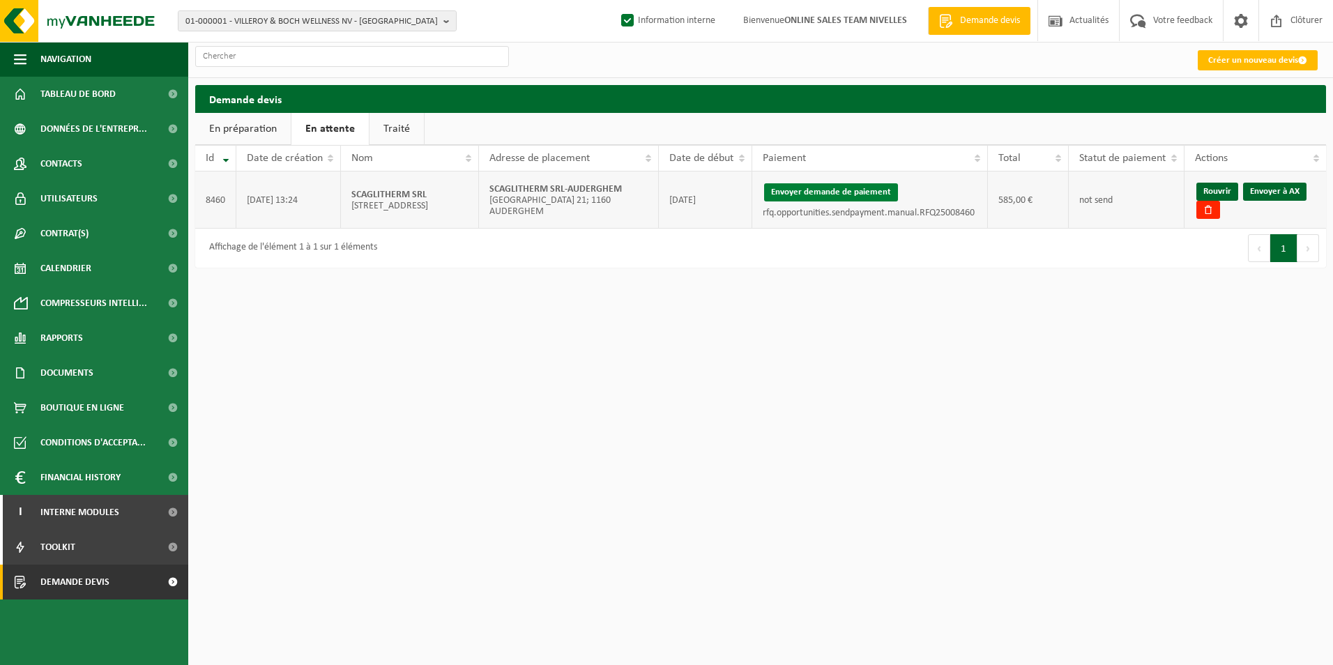
click at [829, 194] on button "Envoyer demande de paiement" at bounding box center [831, 192] width 134 height 18
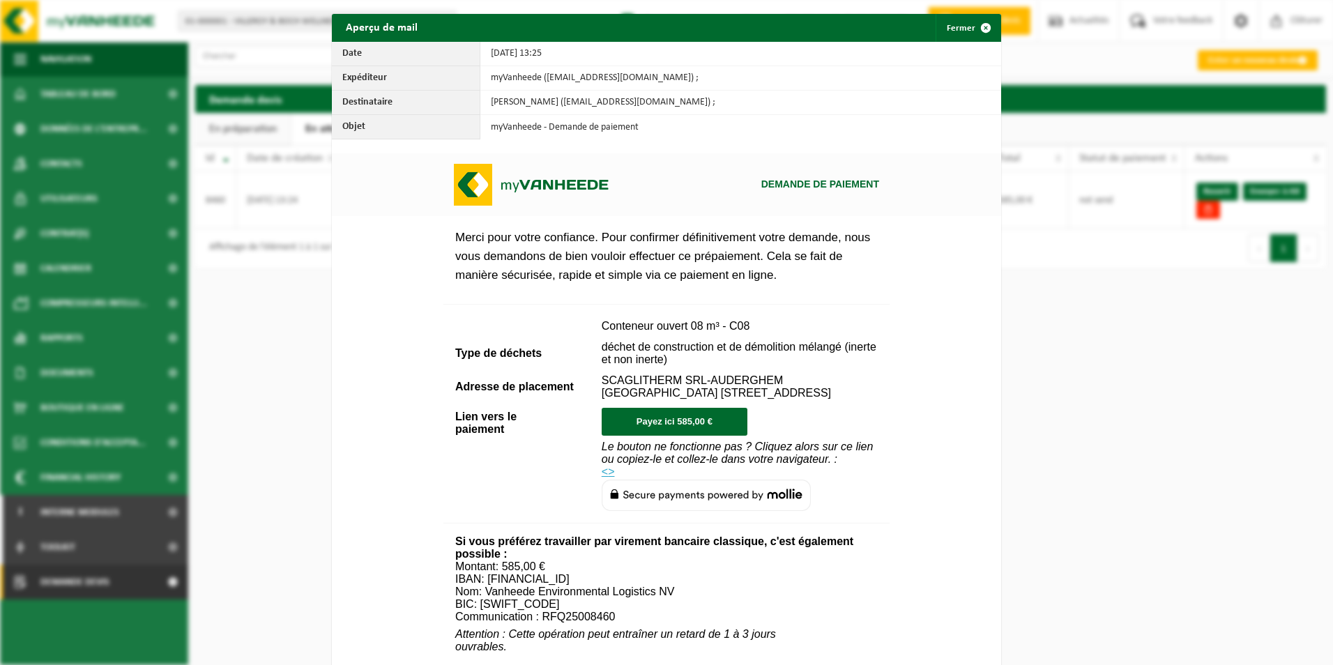
scroll to position [475, 0]
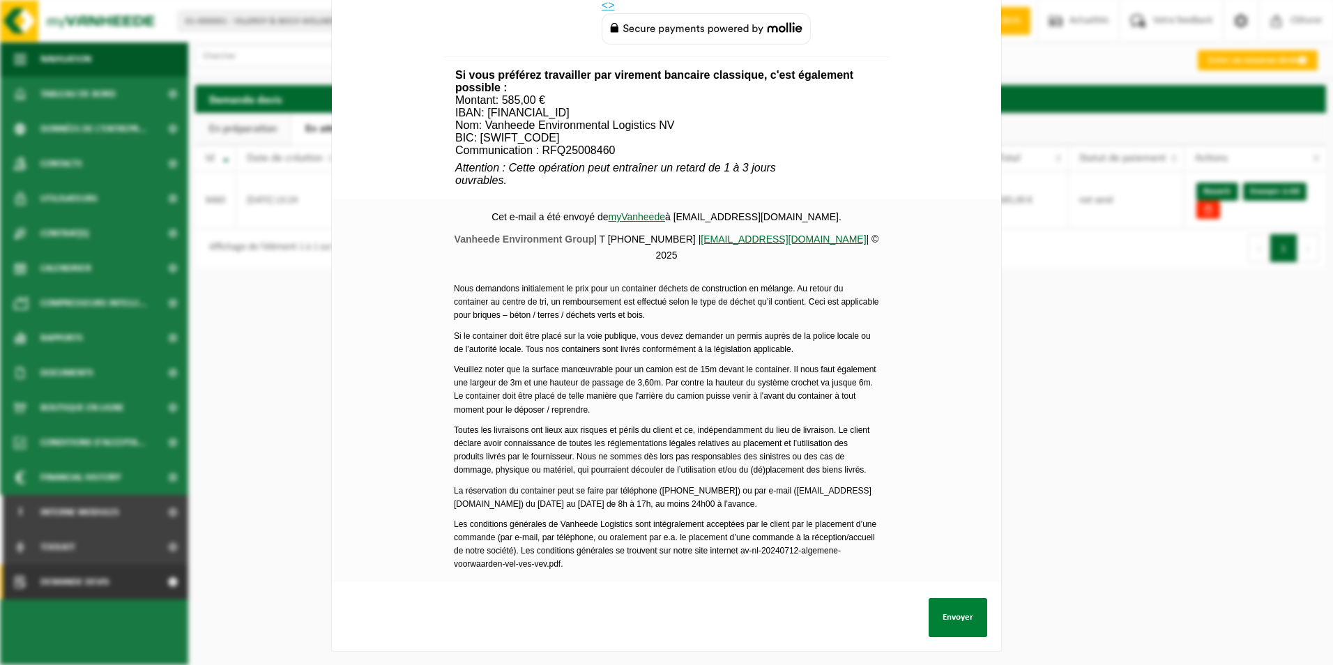
click at [942, 604] on button "Envoyer" at bounding box center [957, 617] width 59 height 39
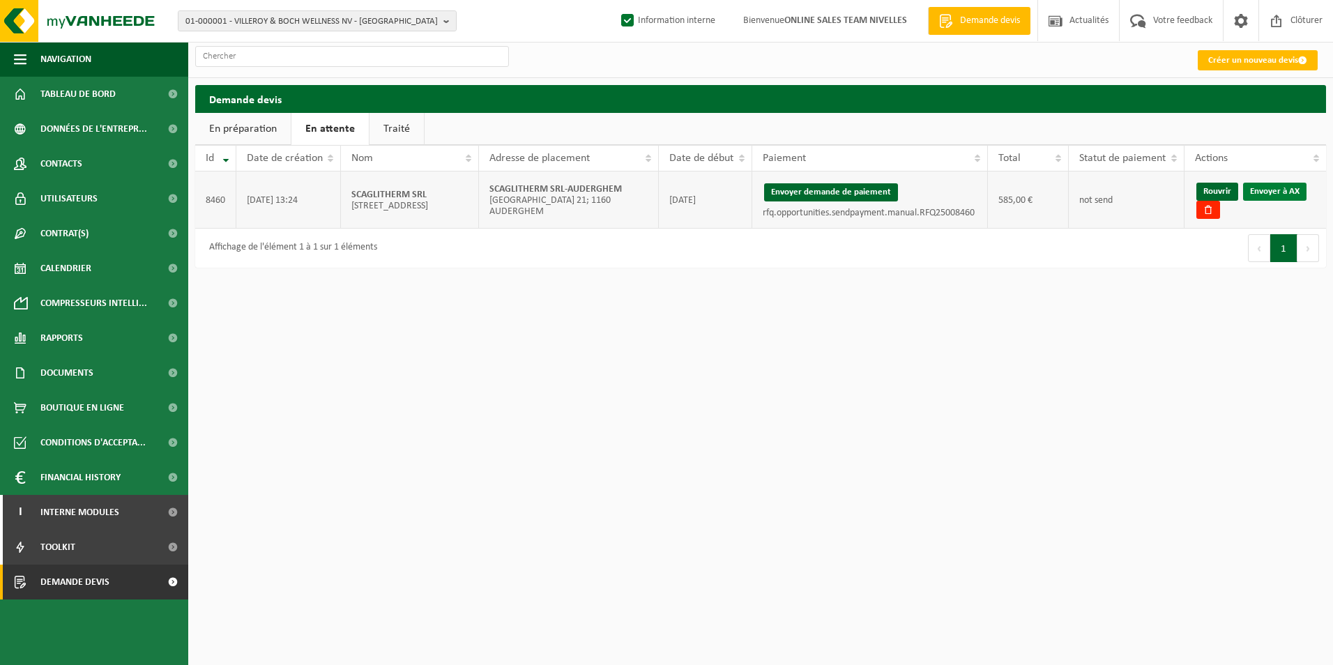
click at [1280, 187] on link "Envoyer à AX" at bounding box center [1274, 192] width 63 height 18
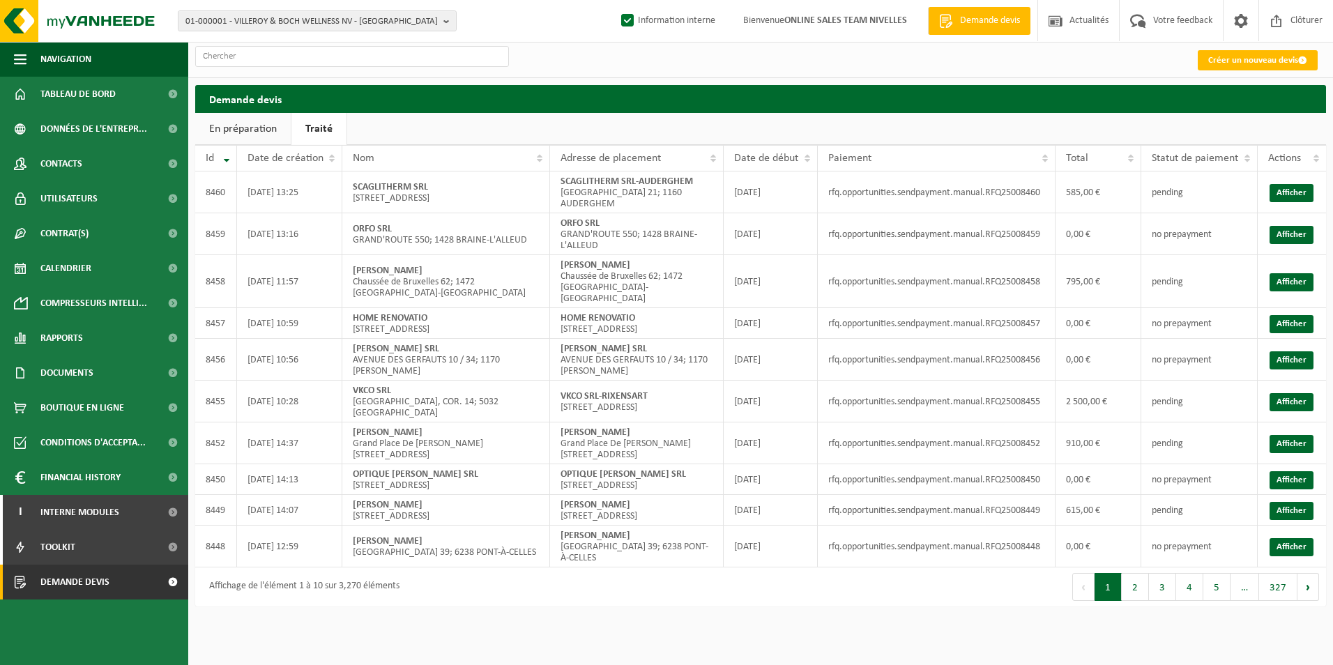
click at [328, 131] on link "Traité" at bounding box center [318, 129] width 55 height 32
drag, startPoint x: 562, startPoint y: 182, endPoint x: 709, endPoint y: 181, distance: 146.4
click at [709, 181] on td "SCAGLITHERM SRL-AUDERGHEM [STREET_ADDRESS]" at bounding box center [637, 192] width 174 height 42
drag, startPoint x: 558, startPoint y: 177, endPoint x: 699, endPoint y: 178, distance: 141.5
click at [699, 178] on td "SCAGLITHERM SRL-AUDERGHEM [STREET_ADDRESS]" at bounding box center [637, 192] width 174 height 42
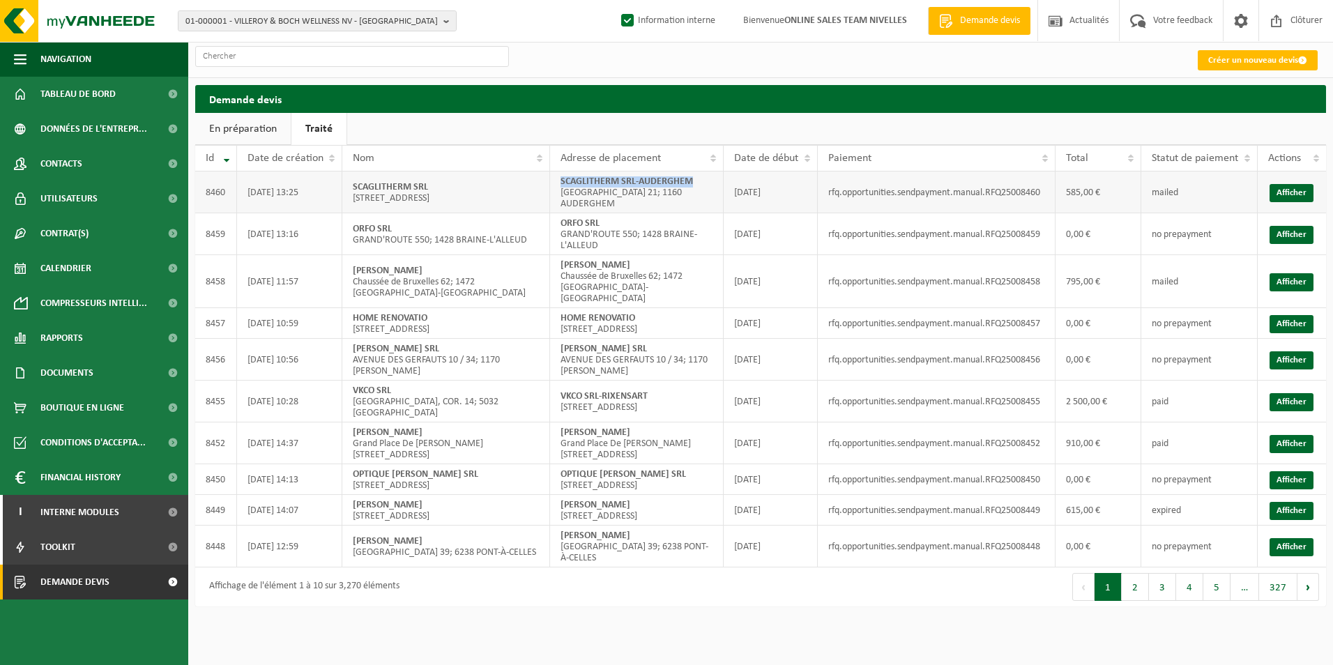
copy strong "SCAGLITHERM SRL-AUDERGHEM"
